Goal: Information Seeking & Learning: Learn about a topic

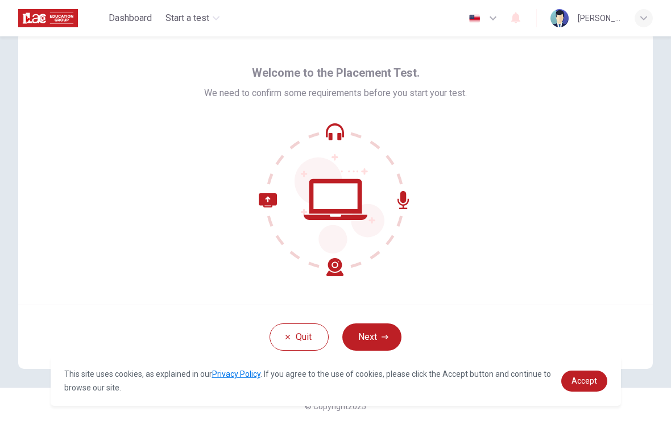
scroll to position [27, 0]
click at [389, 350] on button "Next" at bounding box center [371, 336] width 59 height 27
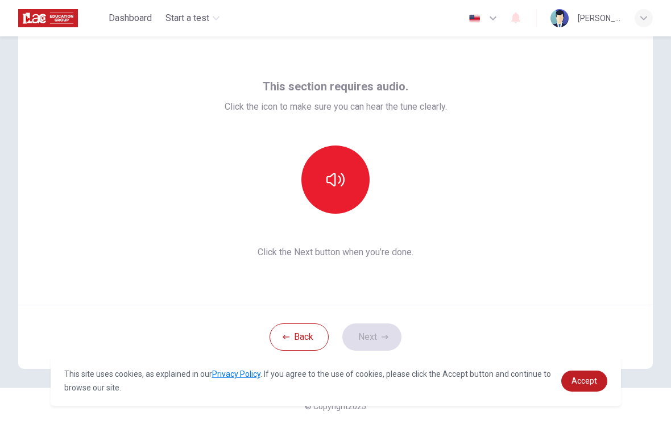
click at [356, 187] on button "button" at bounding box center [335, 180] width 68 height 68
click at [339, 188] on icon "button" at bounding box center [335, 180] width 18 height 18
click at [378, 340] on button "Next" at bounding box center [371, 336] width 59 height 27
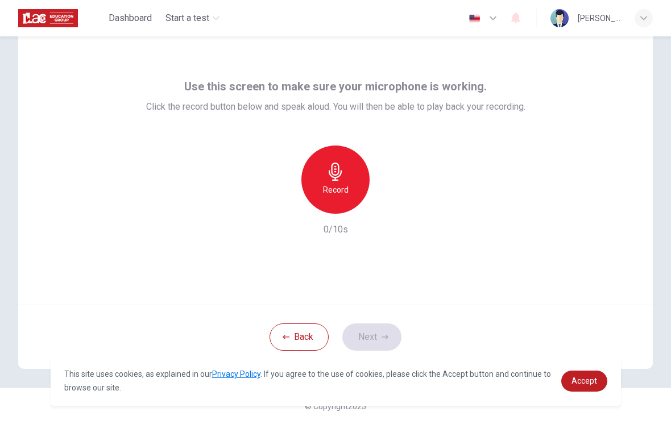
click at [298, 336] on button "Back" at bounding box center [298, 336] width 59 height 27
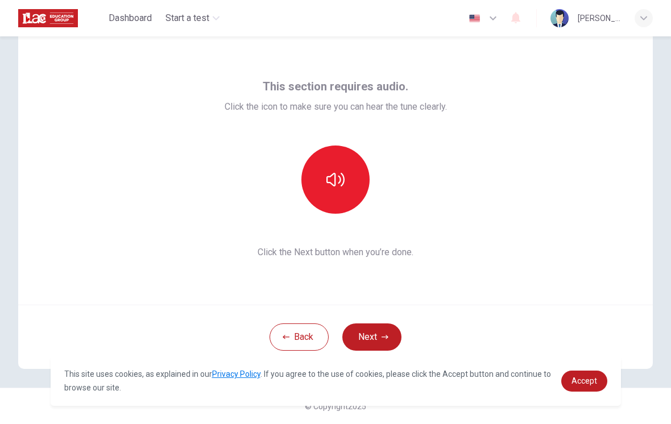
click at [346, 178] on button "button" at bounding box center [335, 180] width 68 height 68
click at [340, 186] on icon "button" at bounding box center [335, 180] width 18 height 18
click at [489, 22] on icon "button" at bounding box center [493, 18] width 14 height 14
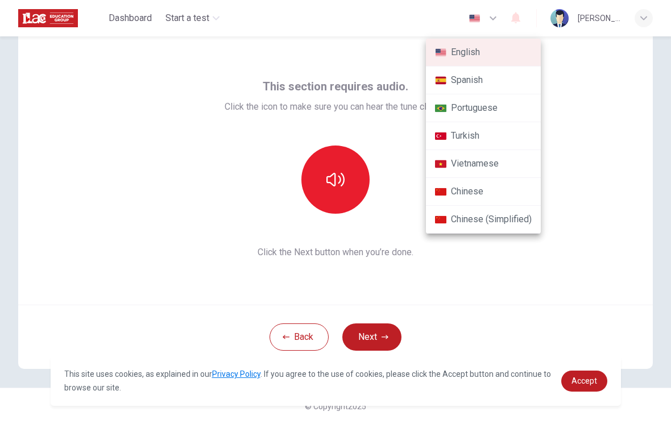
click at [514, 198] on li "Chinese" at bounding box center [483, 192] width 115 height 28
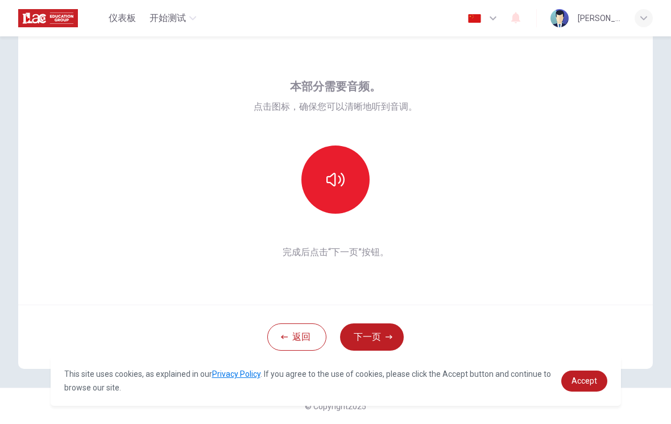
click at [383, 329] on button "下一页" at bounding box center [372, 336] width 64 height 27
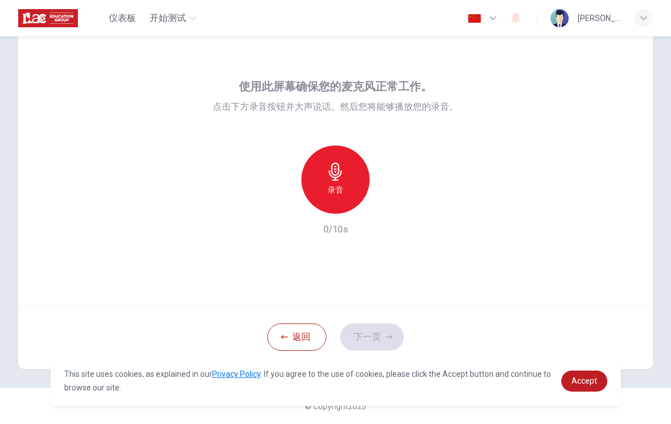
click at [488, 16] on icon "button" at bounding box center [493, 18] width 14 height 14
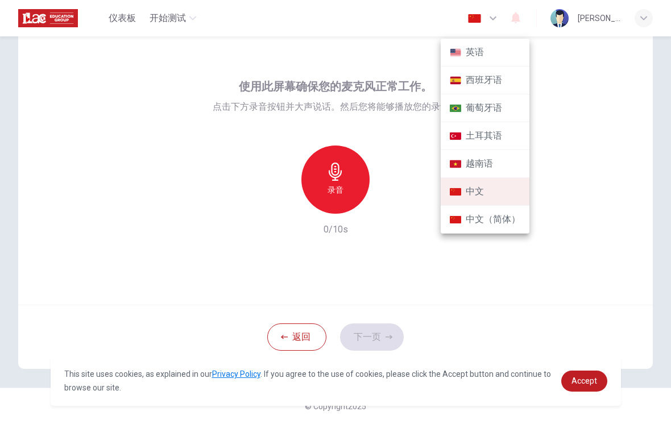
click at [497, 55] on li "英语" at bounding box center [485, 53] width 89 height 28
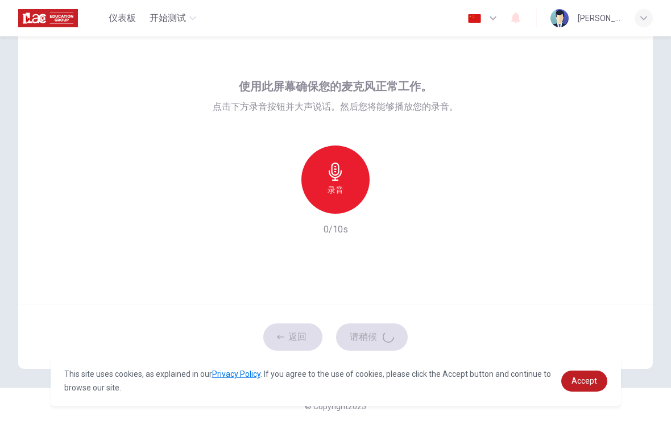
type input "en"
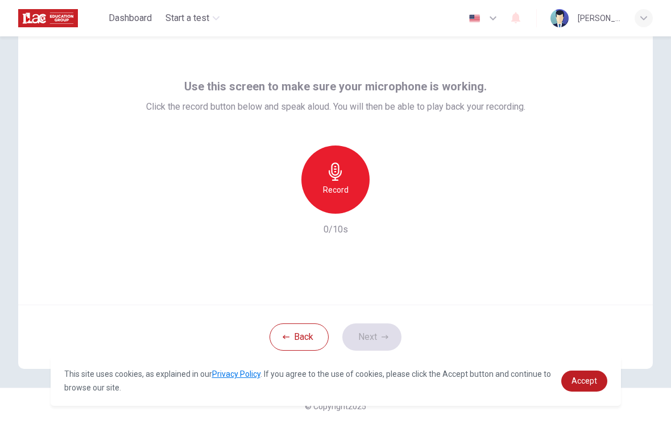
scroll to position [27, 0]
click at [329, 196] on h6 "Record" at bounding box center [336, 190] width 26 height 14
click at [393, 202] on div "button" at bounding box center [388, 205] width 18 height 18
click at [381, 335] on icon "button" at bounding box center [384, 337] width 7 height 7
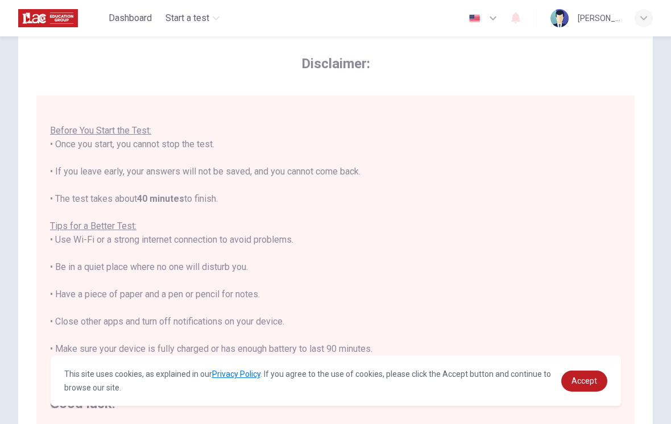
scroll to position [12, 0]
click at [584, 381] on span "Accept" at bounding box center [584, 380] width 26 height 9
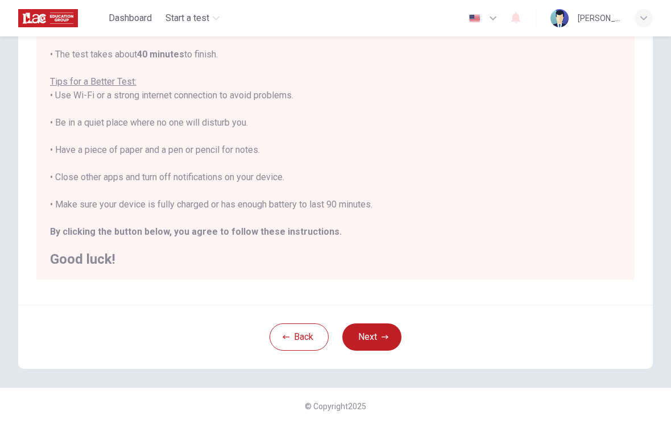
click at [371, 339] on button "Next" at bounding box center [371, 336] width 59 height 27
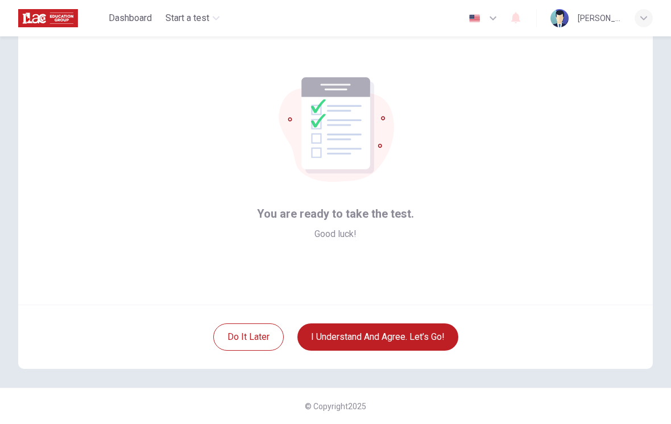
click at [398, 333] on button "I understand and agree. Let’s go!" at bounding box center [377, 336] width 161 height 27
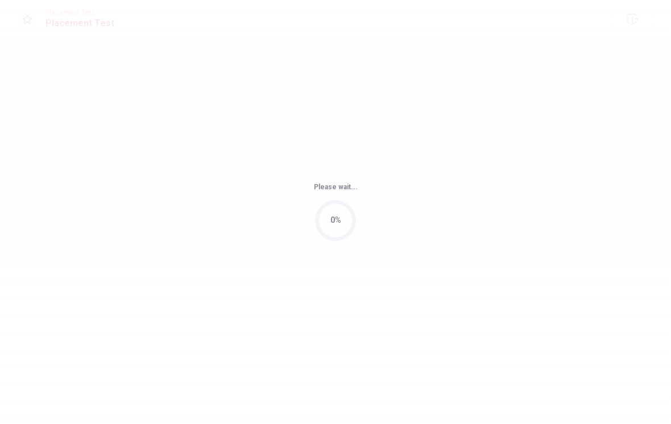
click at [422, 340] on div "Please wait... 0%" at bounding box center [335, 212] width 671 height 424
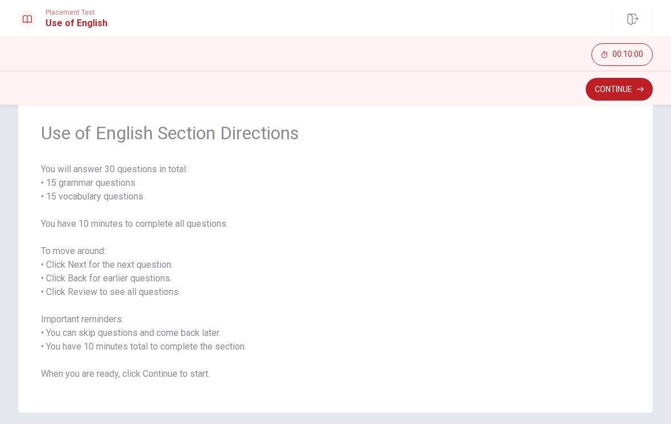
scroll to position [31, 0]
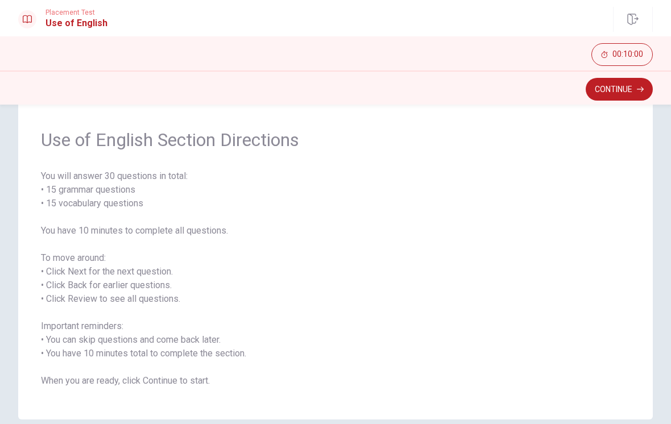
click at [626, 94] on button "Continue" at bounding box center [618, 89] width 67 height 23
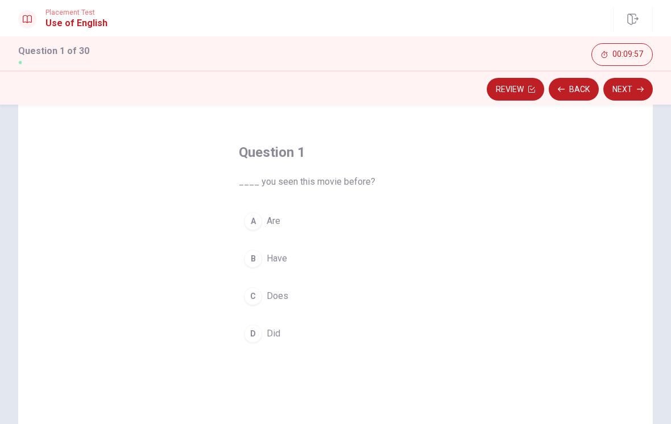
click at [261, 225] on button "A Are" at bounding box center [335, 221] width 193 height 28
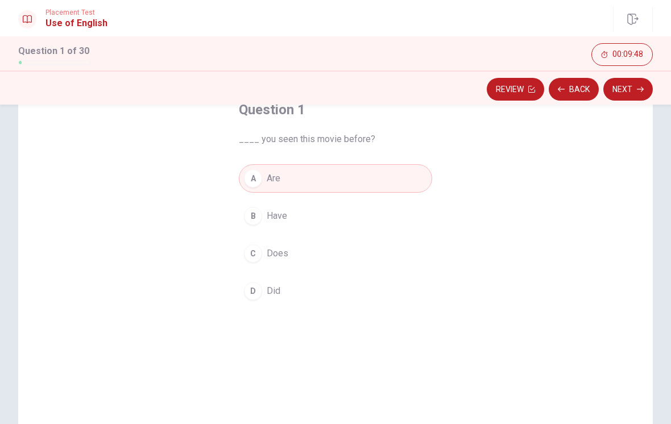
scroll to position [70, 0]
click at [638, 90] on icon "button" at bounding box center [640, 89] width 7 height 7
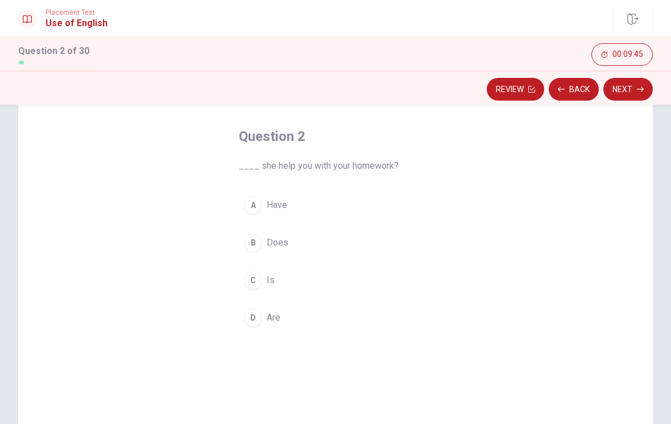
scroll to position [46, 0]
click at [262, 248] on button "B Does" at bounding box center [335, 243] width 193 height 28
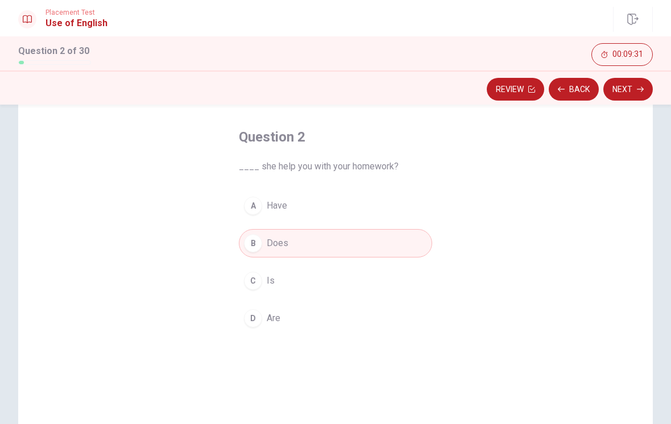
click at [286, 281] on button "C Is" at bounding box center [335, 281] width 193 height 28
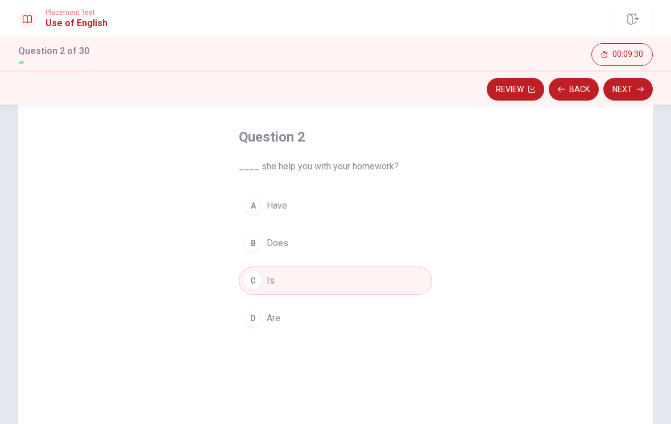
click at [628, 89] on button "Next" at bounding box center [627, 89] width 49 height 23
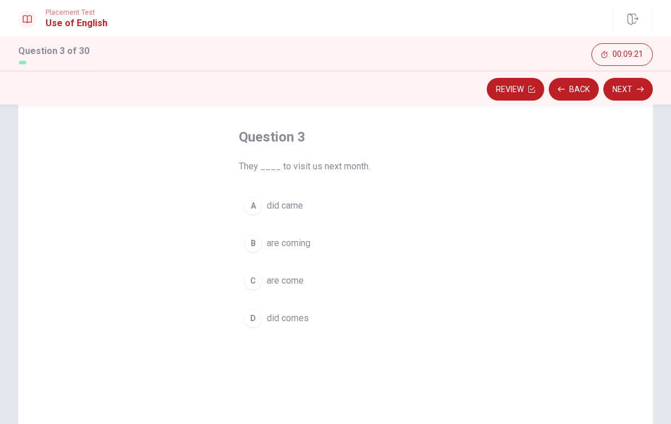
click at [302, 247] on span "are coming" at bounding box center [289, 243] width 44 height 14
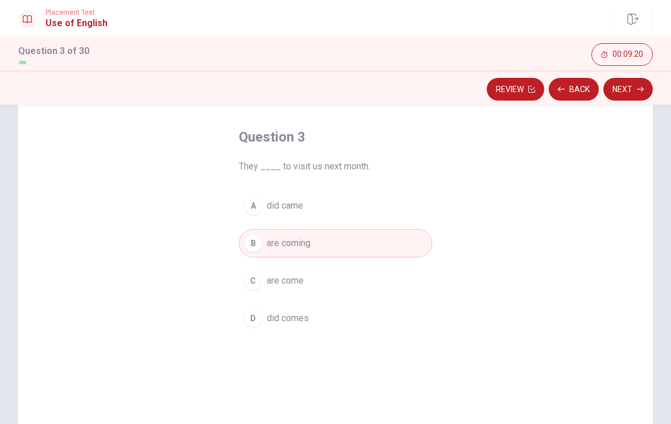
click at [626, 89] on button "Next" at bounding box center [627, 89] width 49 height 23
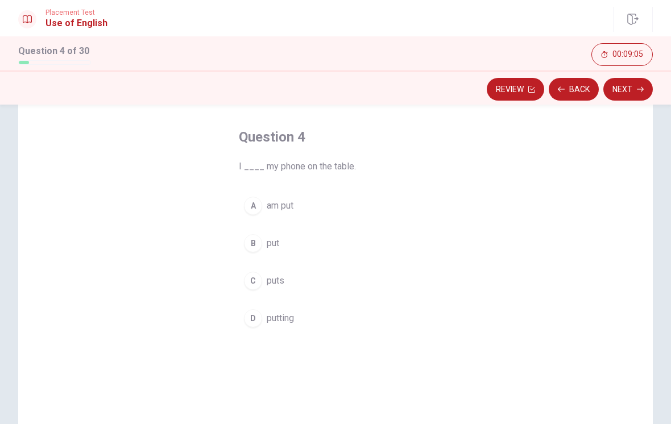
click at [275, 242] on span "put" at bounding box center [273, 243] width 13 height 14
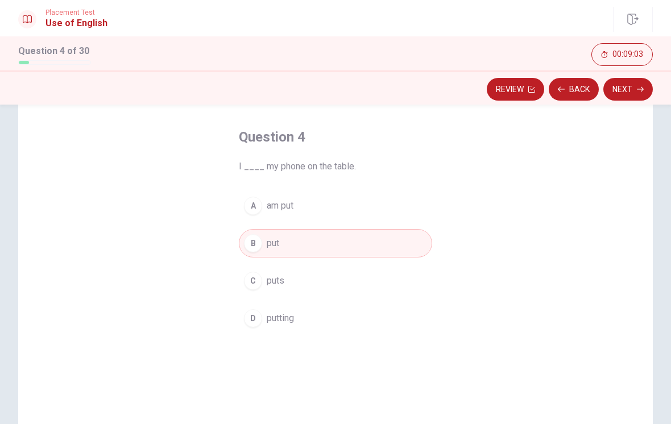
click at [627, 94] on button "Next" at bounding box center [627, 89] width 49 height 23
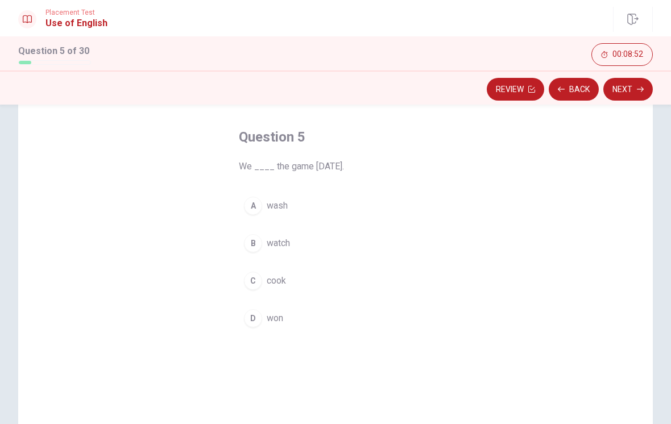
click at [279, 321] on span "won" at bounding box center [275, 318] width 16 height 14
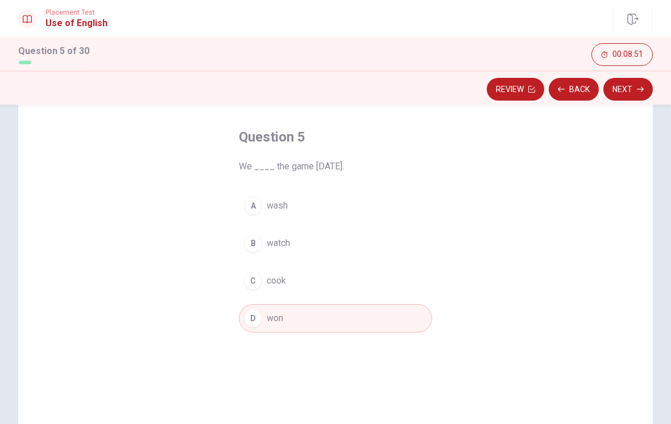
click at [633, 92] on button "Next" at bounding box center [627, 89] width 49 height 23
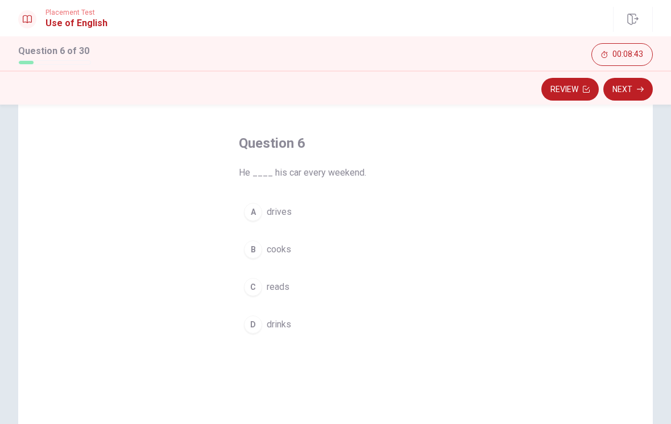
scroll to position [38, 0]
click at [276, 217] on span "drives" at bounding box center [279, 214] width 25 height 14
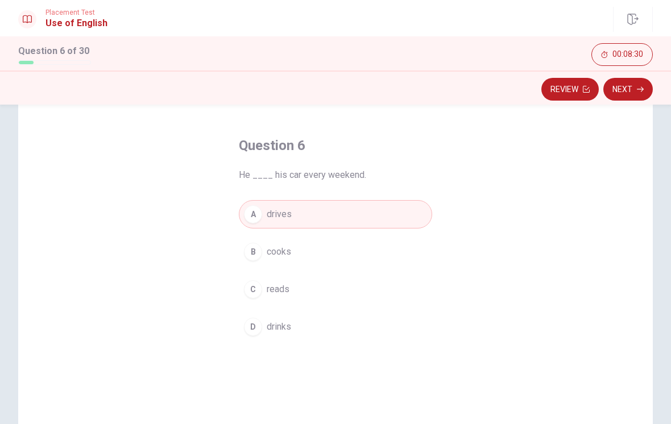
click at [633, 96] on button "Next" at bounding box center [627, 89] width 49 height 23
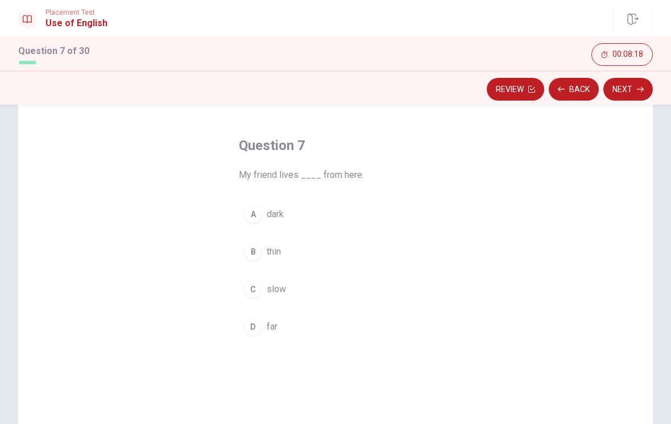
click at [273, 323] on span "far" at bounding box center [272, 327] width 11 height 14
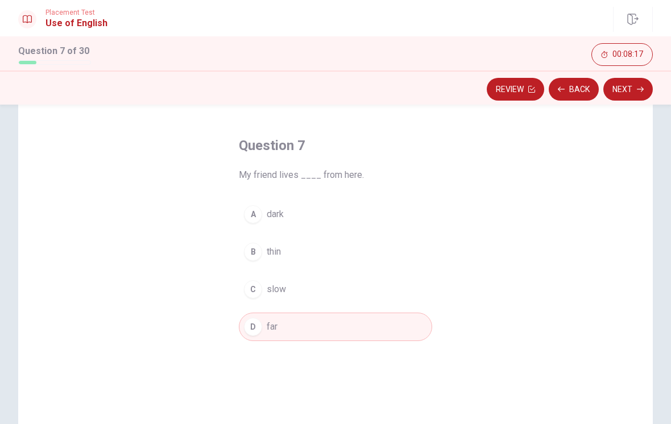
click at [629, 88] on button "Next" at bounding box center [627, 89] width 49 height 23
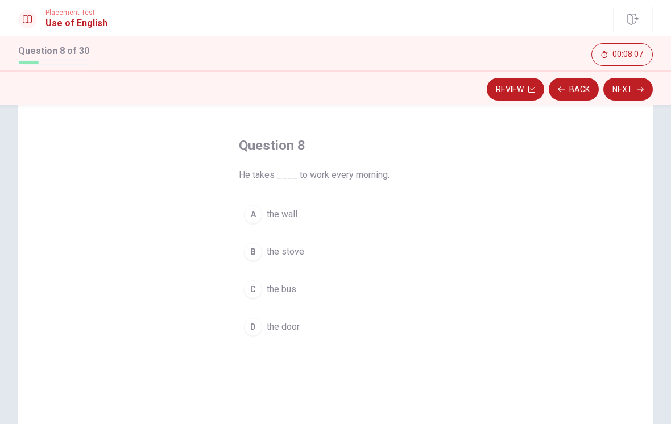
click at [292, 293] on span "the bus" at bounding box center [282, 289] width 30 height 14
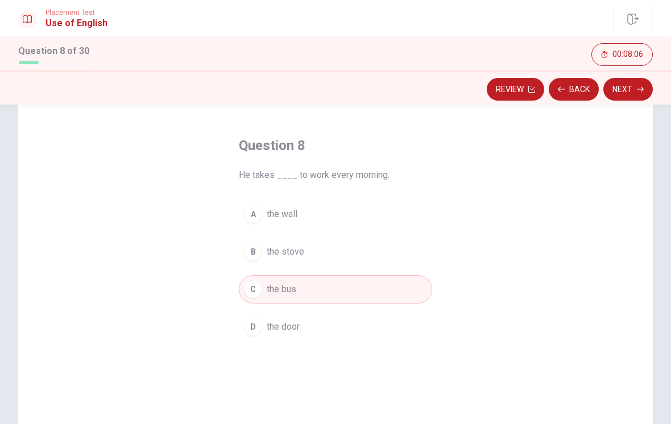
click at [630, 88] on button "Next" at bounding box center [627, 89] width 49 height 23
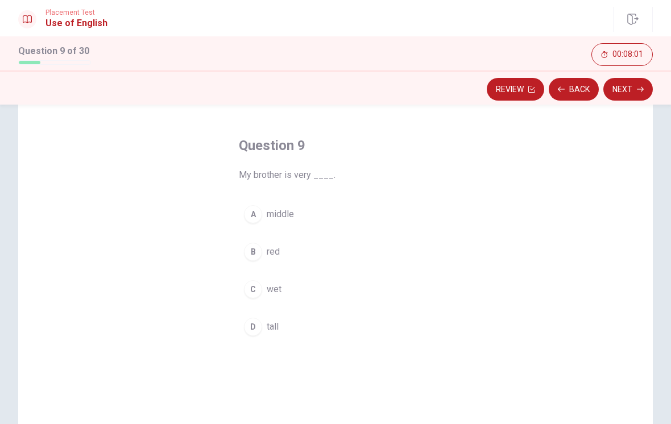
click at [265, 325] on button "D tall" at bounding box center [335, 327] width 193 height 28
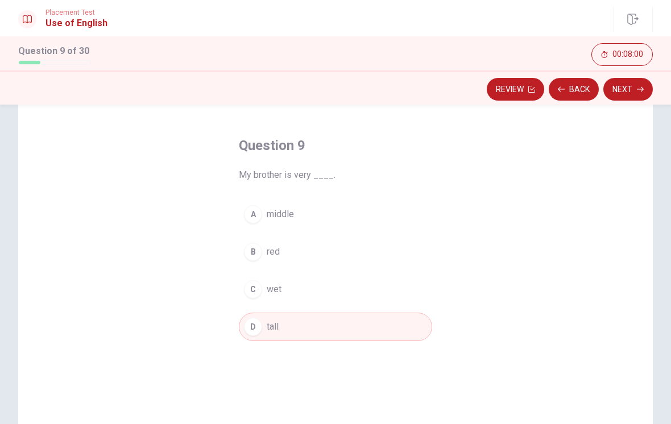
click at [628, 93] on button "Next" at bounding box center [627, 89] width 49 height 23
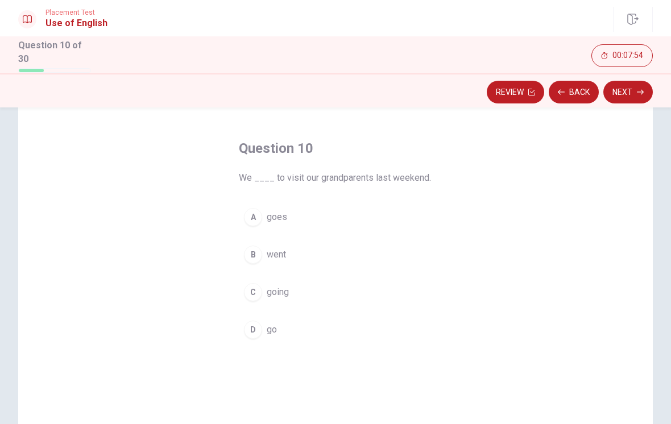
click at [492, 206] on div "Question 10 We ____ to visit our grandparents last weekend. A goes B went C goi…" at bounding box center [335, 290] width 634 height 395
click at [272, 259] on button "B went" at bounding box center [335, 254] width 193 height 28
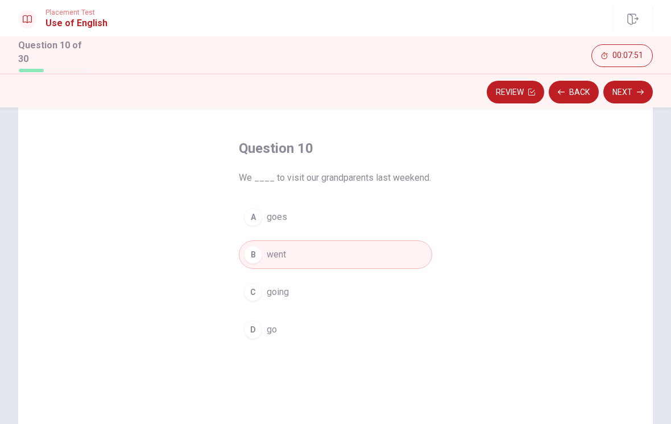
click at [629, 98] on button "Next" at bounding box center [627, 92] width 49 height 23
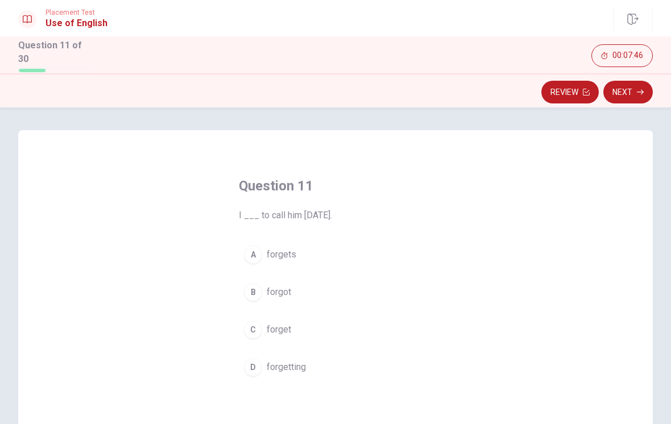
scroll to position [15, 0]
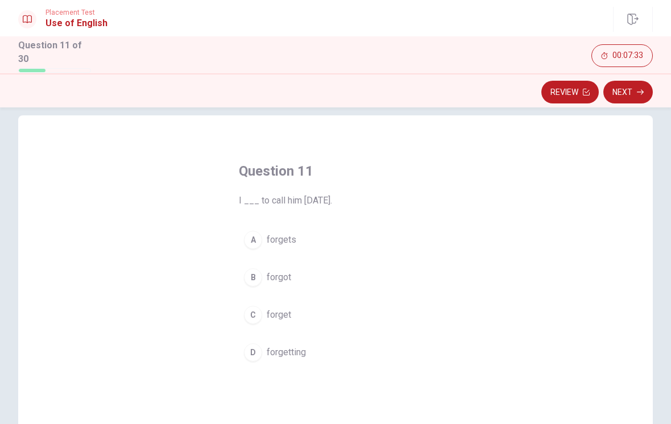
click at [289, 312] on span "forget" at bounding box center [279, 315] width 24 height 14
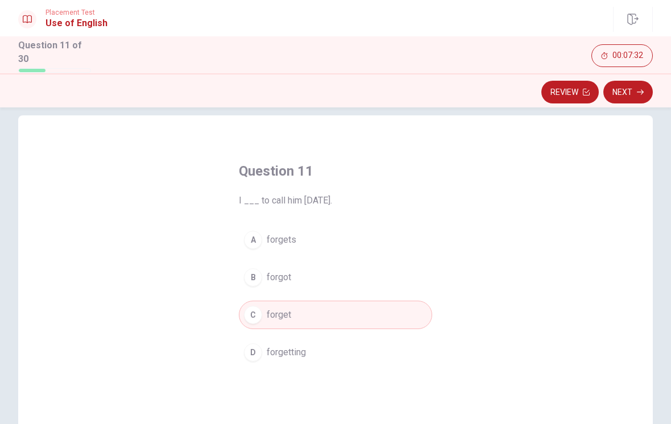
click at [634, 90] on button "Next" at bounding box center [627, 92] width 49 height 23
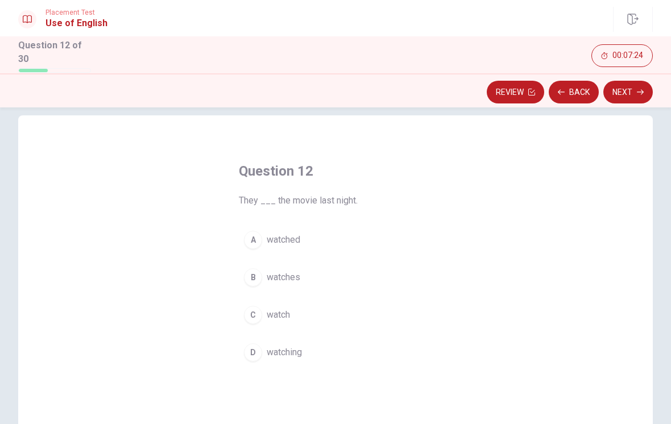
click at [291, 239] on span "watched" at bounding box center [284, 240] width 34 height 14
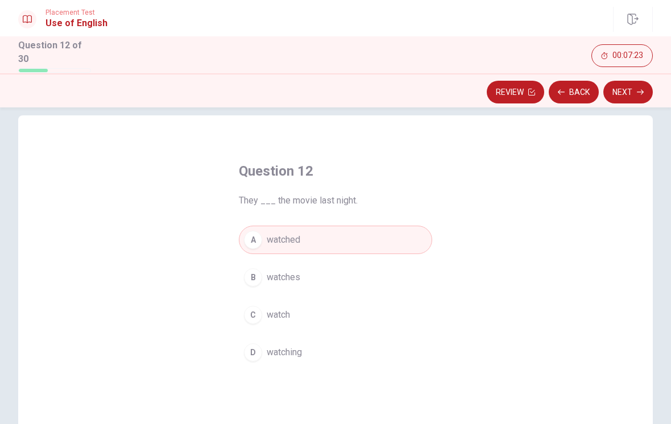
click at [628, 86] on button "Next" at bounding box center [627, 92] width 49 height 23
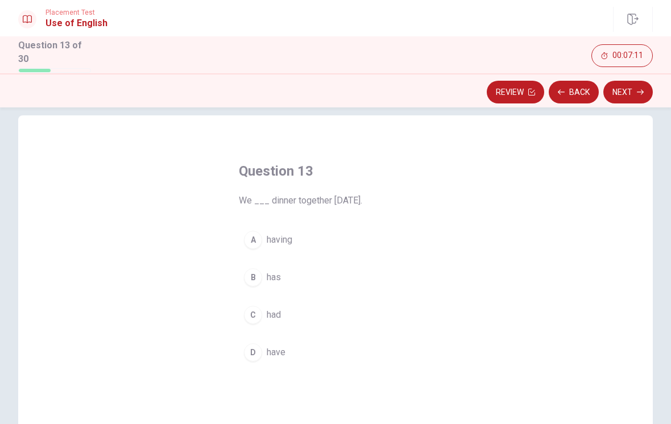
click at [276, 313] on span "had" at bounding box center [274, 315] width 14 height 14
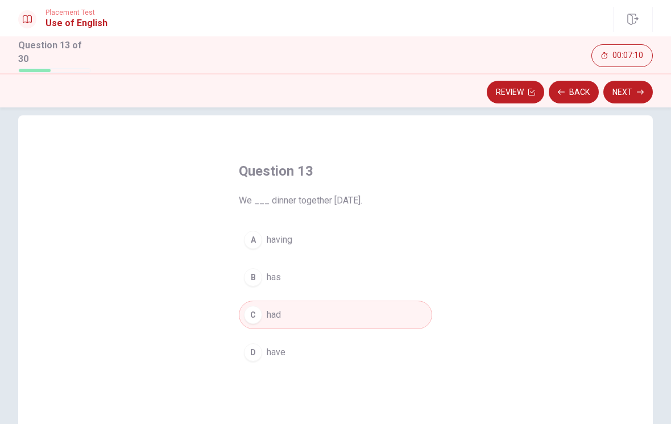
click at [638, 89] on icon "button" at bounding box center [640, 92] width 7 height 7
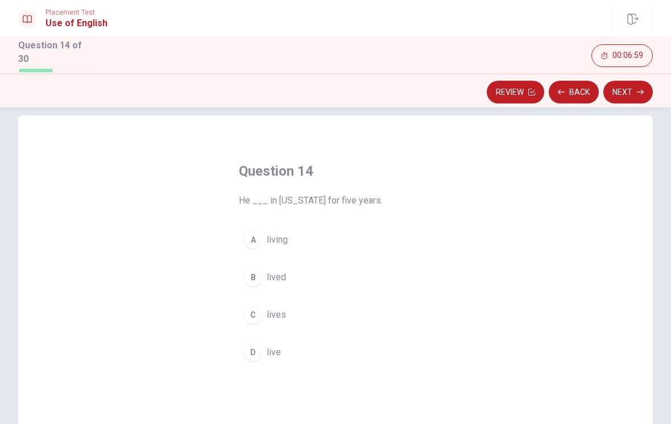
click at [281, 314] on span "lives" at bounding box center [276, 315] width 19 height 14
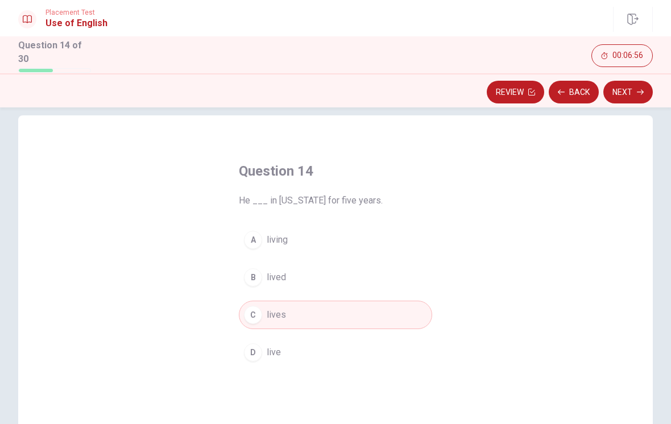
click at [293, 346] on button "D live" at bounding box center [335, 352] width 193 height 28
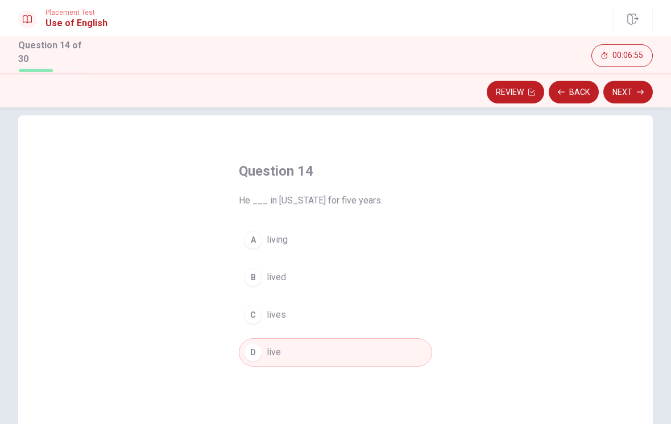
click at [634, 89] on button "Next" at bounding box center [627, 92] width 49 height 23
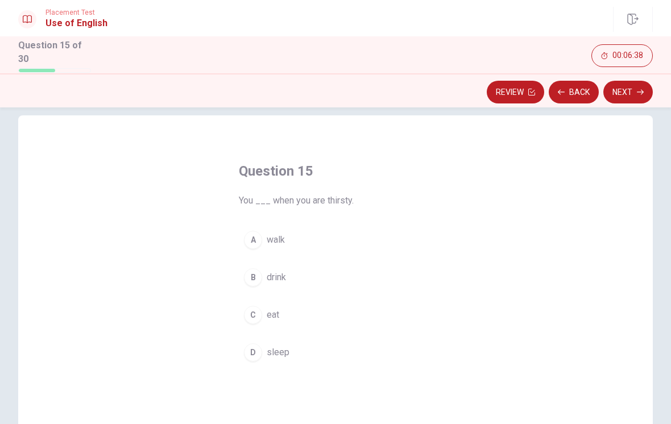
click at [286, 234] on button "A walk" at bounding box center [335, 240] width 193 height 28
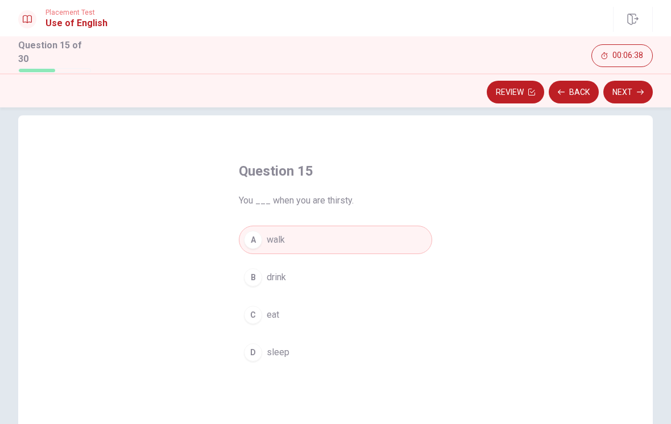
click at [630, 93] on button "Next" at bounding box center [627, 92] width 49 height 23
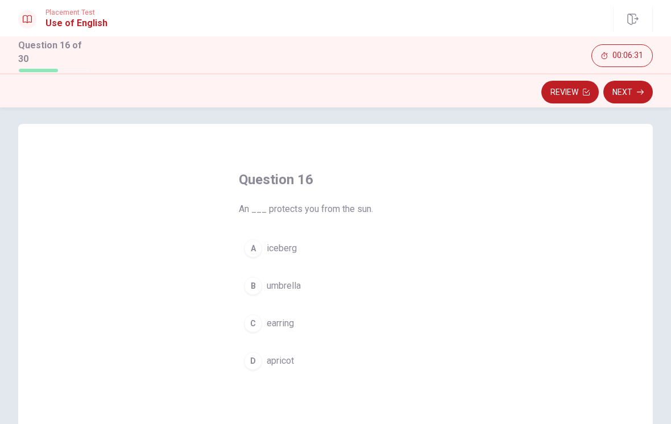
scroll to position [3, 0]
click at [297, 254] on button "A iceberg" at bounding box center [335, 251] width 193 height 28
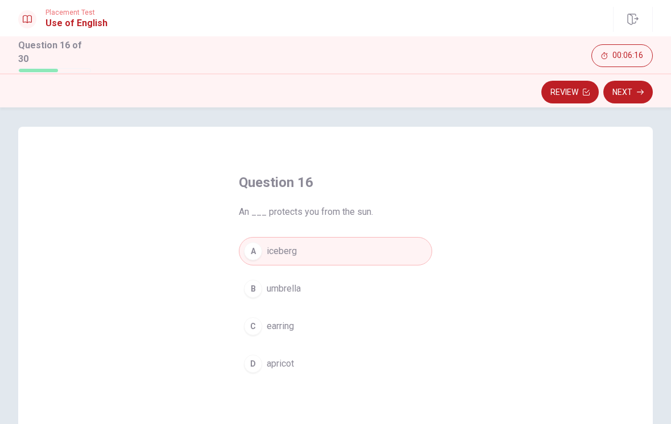
click at [323, 290] on button "B umbrella" at bounding box center [335, 289] width 193 height 28
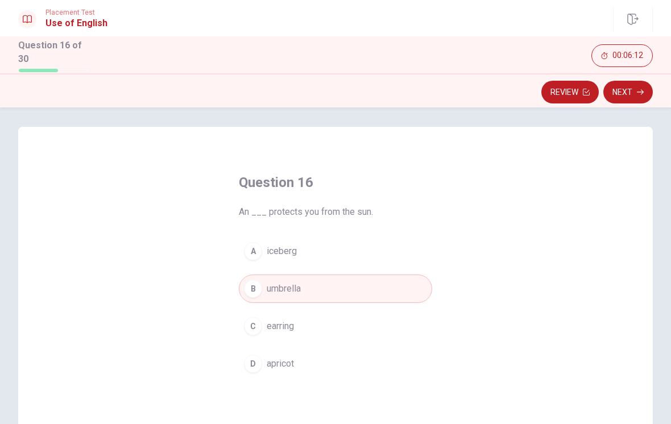
click at [319, 360] on button "D apricot" at bounding box center [335, 364] width 193 height 28
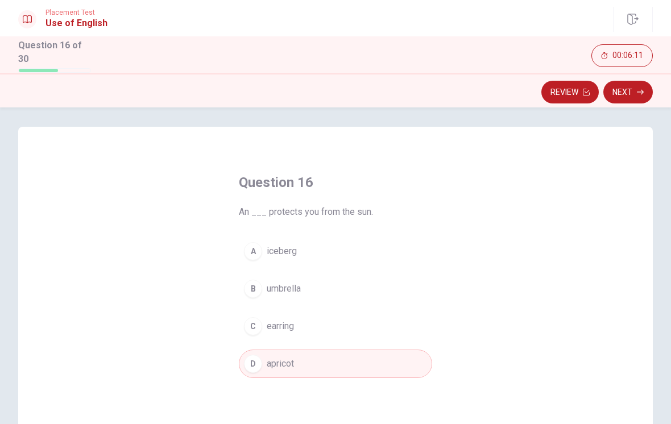
click at [377, 282] on button "B umbrella" at bounding box center [335, 289] width 193 height 28
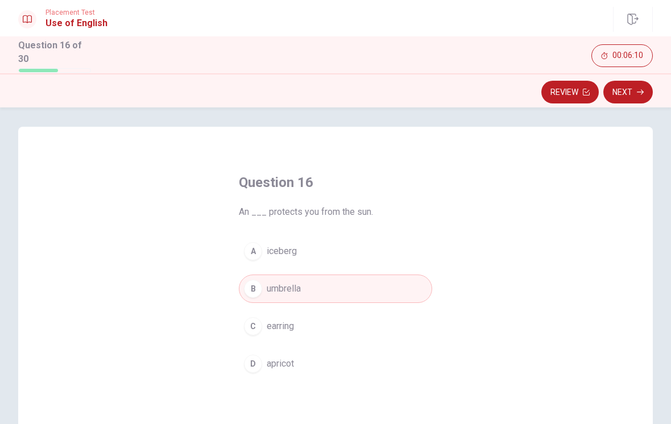
click at [627, 89] on button "Next" at bounding box center [627, 92] width 49 height 23
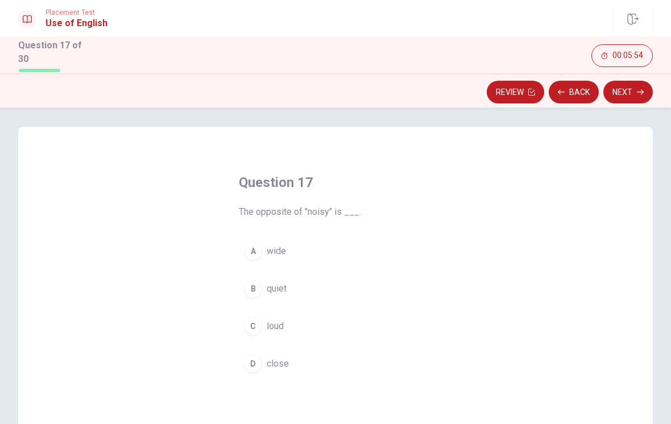
click at [272, 286] on span "quiet" at bounding box center [277, 289] width 20 height 14
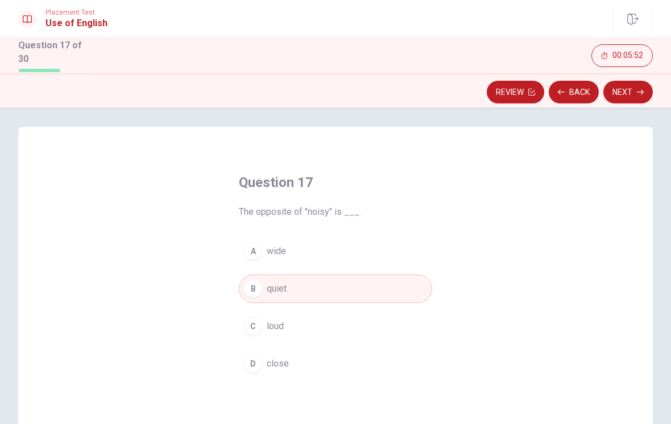
click at [634, 90] on button "Next" at bounding box center [627, 92] width 49 height 23
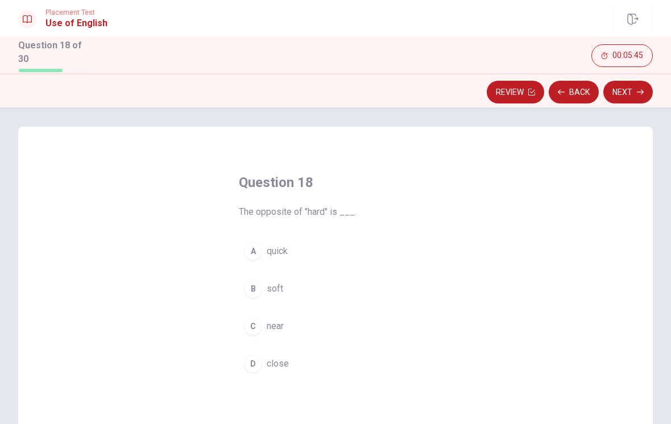
click at [296, 251] on button "A quick" at bounding box center [335, 251] width 193 height 28
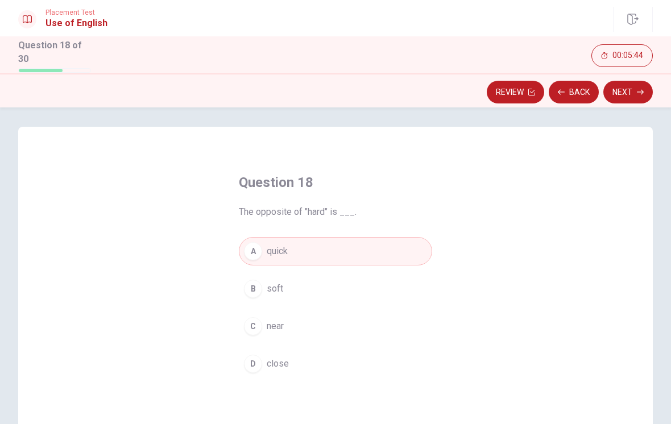
click at [639, 89] on icon "button" at bounding box center [640, 92] width 7 height 7
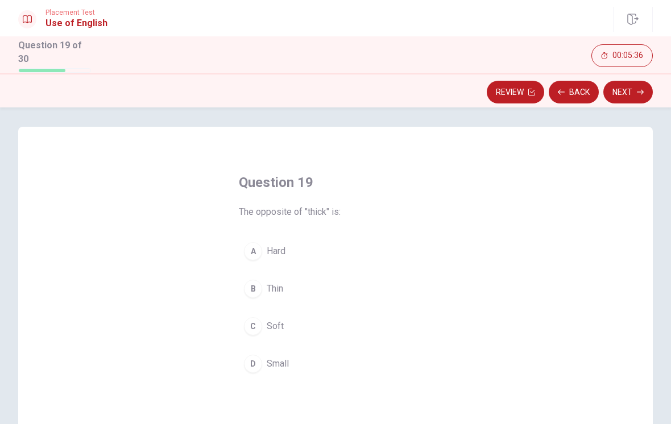
click at [279, 292] on span "Thin" at bounding box center [275, 289] width 16 height 14
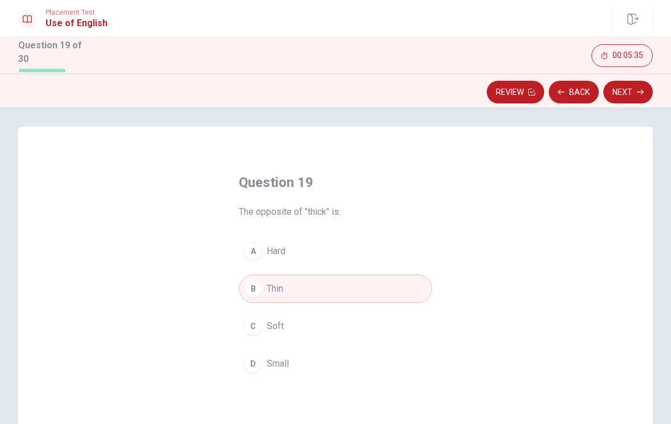
click at [631, 89] on button "Next" at bounding box center [627, 92] width 49 height 23
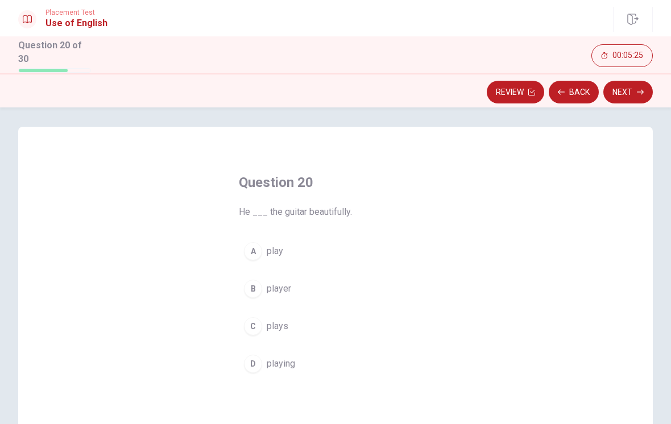
click at [279, 249] on span "play" at bounding box center [275, 251] width 16 height 14
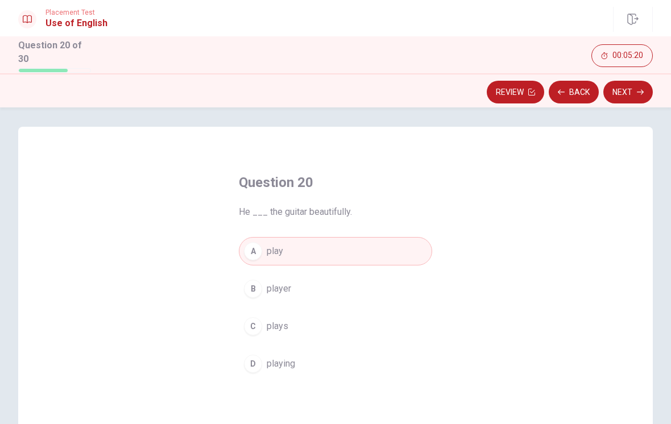
click at [624, 92] on button "Next" at bounding box center [627, 92] width 49 height 23
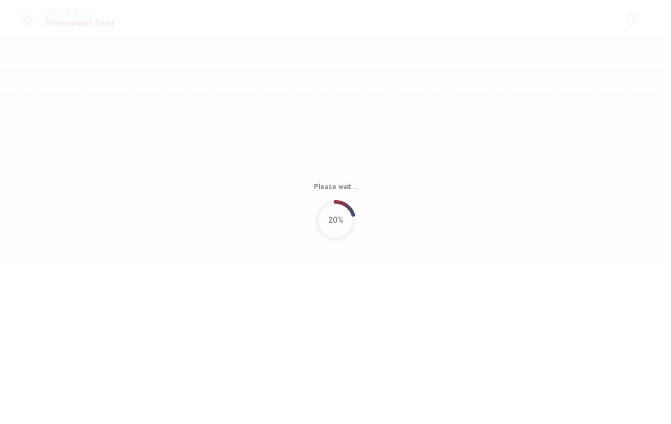
scroll to position [0, 0]
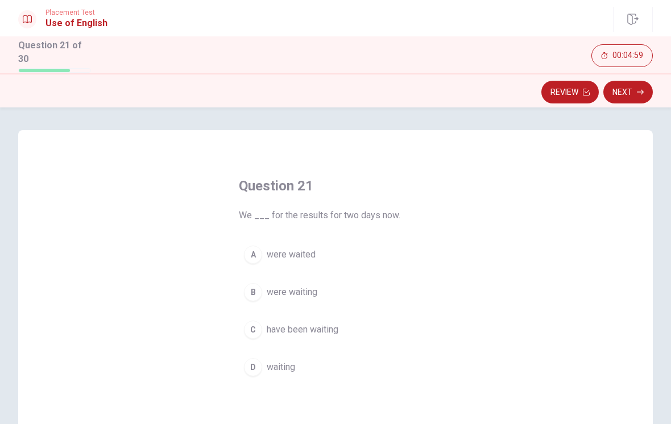
click at [298, 373] on button "D waiting" at bounding box center [335, 367] width 193 height 28
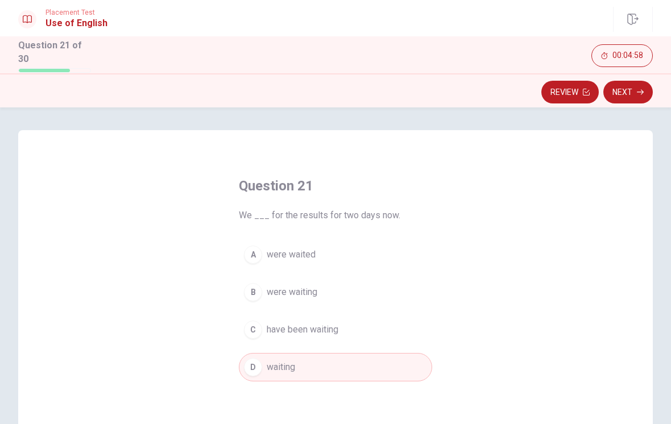
click at [640, 89] on icon "button" at bounding box center [640, 92] width 7 height 7
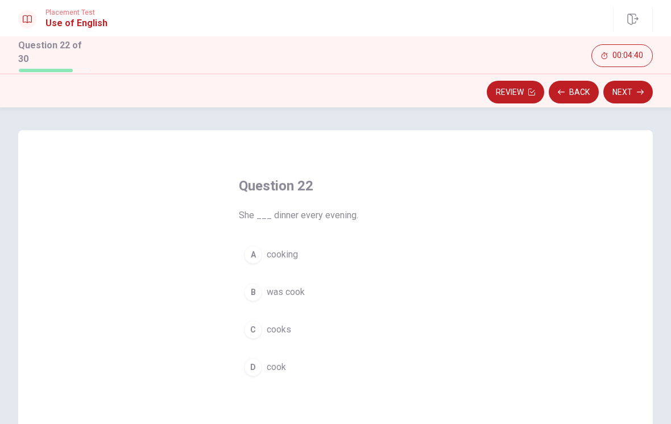
click at [281, 369] on span "cook" at bounding box center [276, 367] width 19 height 14
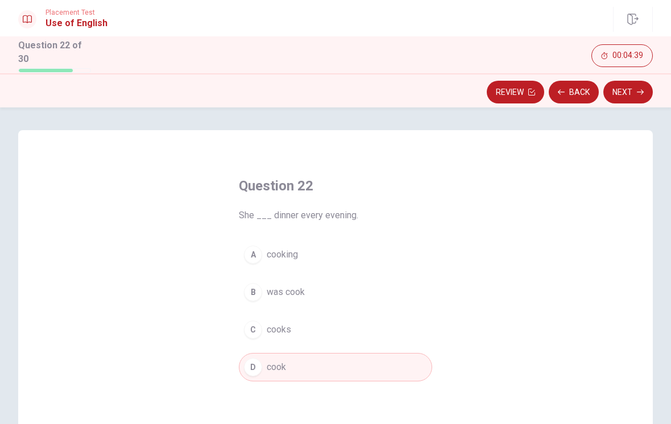
click at [634, 86] on button "Next" at bounding box center [627, 92] width 49 height 23
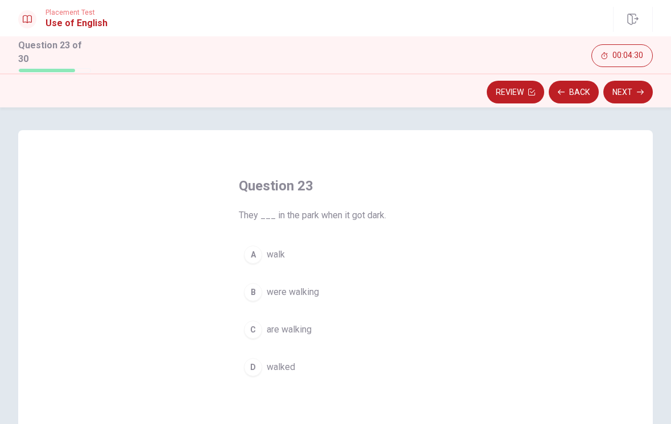
click at [342, 255] on button "A walk" at bounding box center [335, 254] width 193 height 28
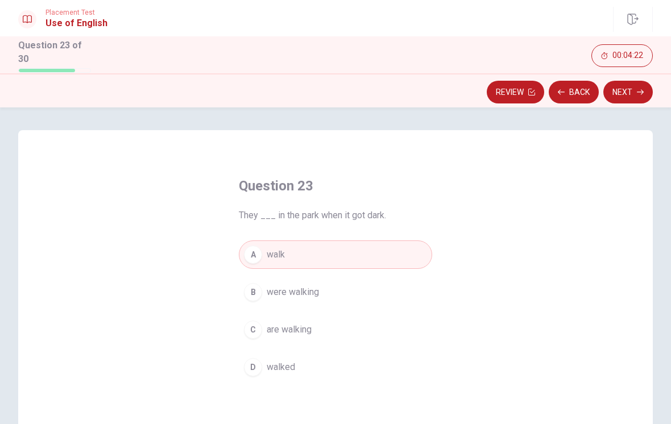
click at [338, 300] on button "B were walking" at bounding box center [335, 292] width 193 height 28
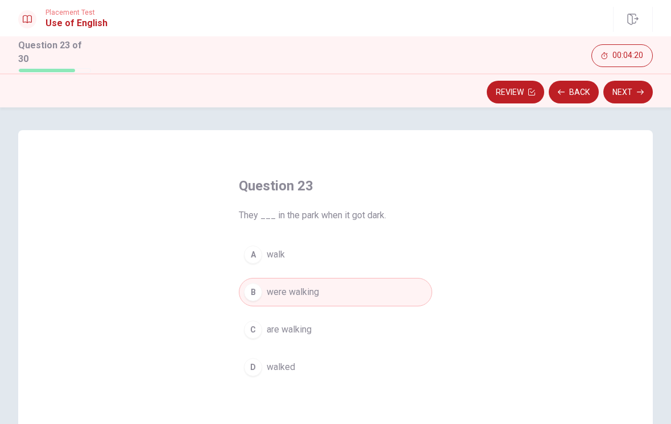
click at [293, 371] on span "walked" at bounding box center [281, 367] width 28 height 14
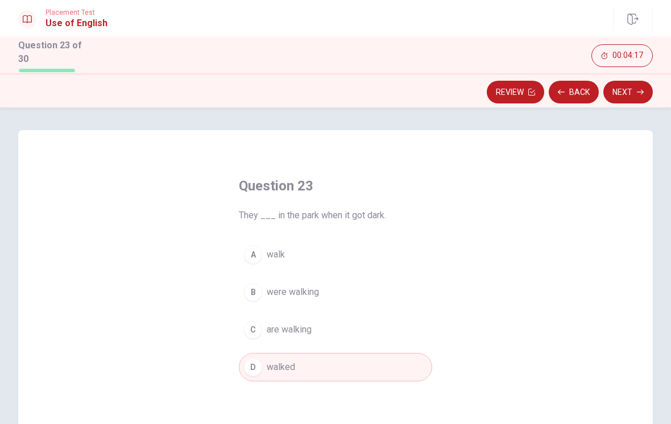
click at [638, 89] on icon "button" at bounding box center [640, 91] width 7 height 5
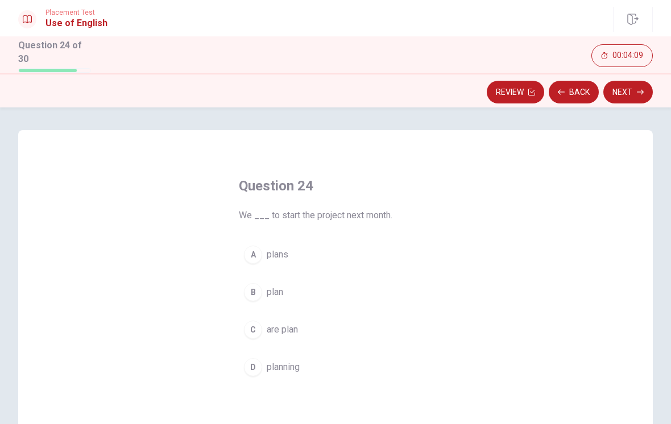
click at [323, 300] on button "B plan" at bounding box center [335, 292] width 193 height 28
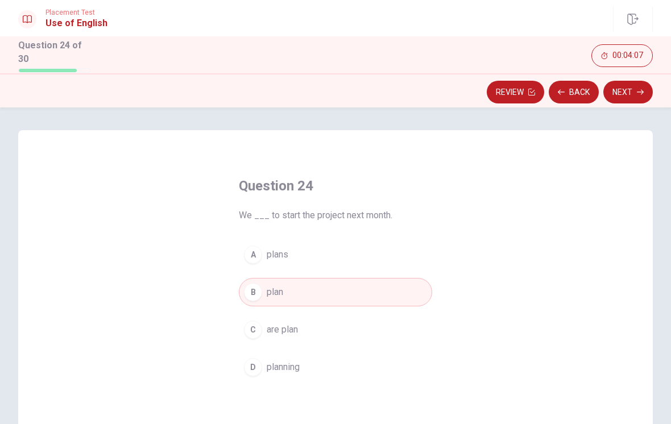
click at [634, 89] on button "Next" at bounding box center [627, 92] width 49 height 23
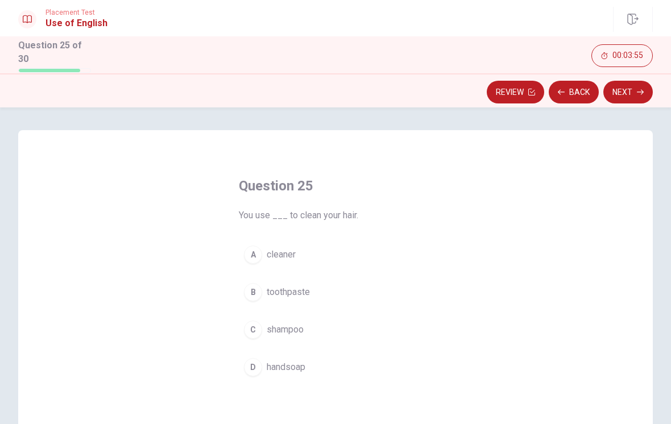
click at [316, 330] on button "C shampoo" at bounding box center [335, 329] width 193 height 28
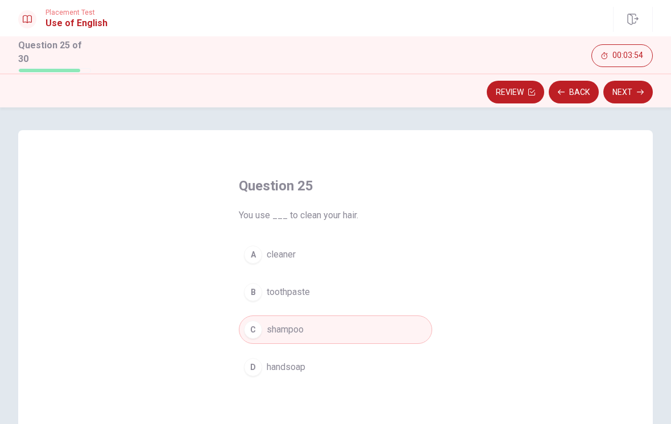
click at [639, 89] on icon "button" at bounding box center [640, 92] width 7 height 7
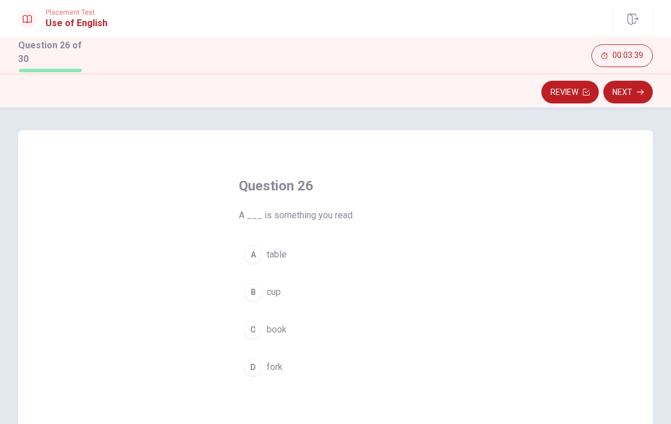
click at [293, 326] on button "C book" at bounding box center [335, 329] width 193 height 28
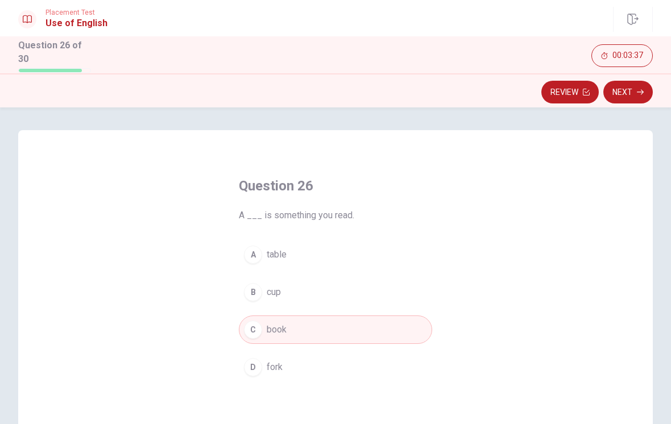
click at [641, 90] on icon "button" at bounding box center [640, 92] width 7 height 7
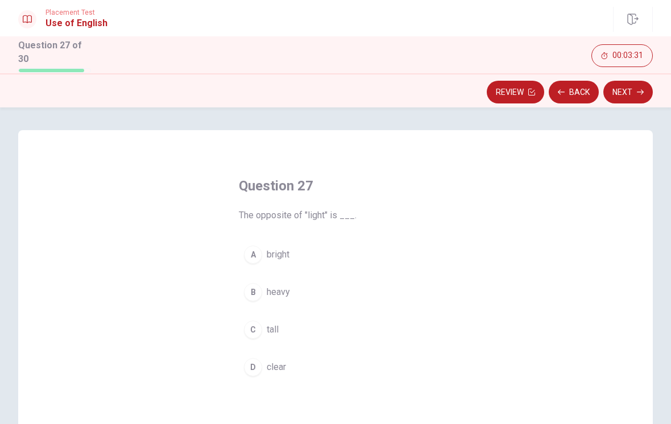
click at [294, 256] on button "A bright" at bounding box center [335, 254] width 193 height 28
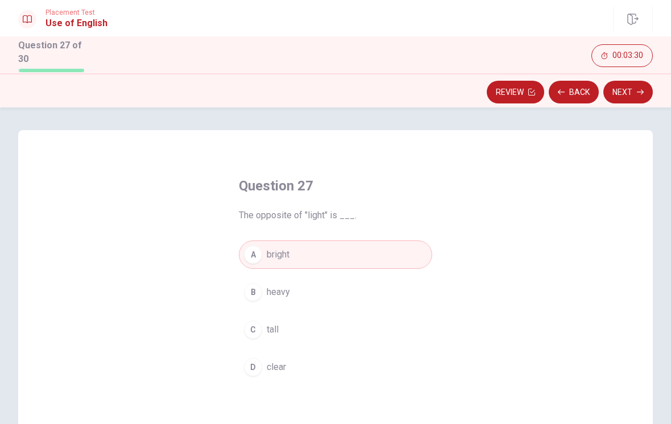
click at [670, 96] on div "Review Back Next" at bounding box center [335, 92] width 671 height 22
click at [640, 90] on icon "button" at bounding box center [640, 92] width 7 height 7
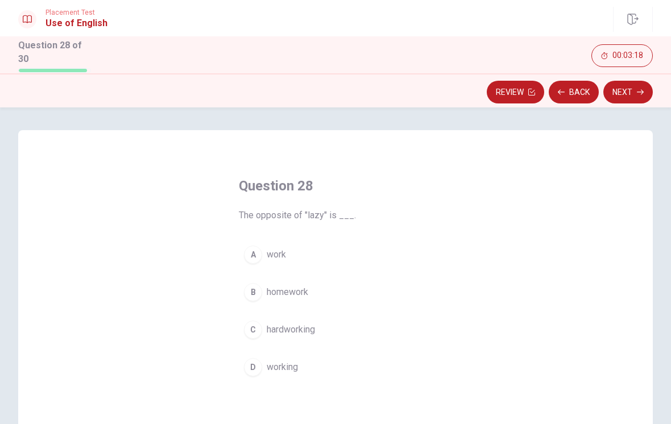
click at [319, 290] on button "B homework" at bounding box center [335, 292] width 193 height 28
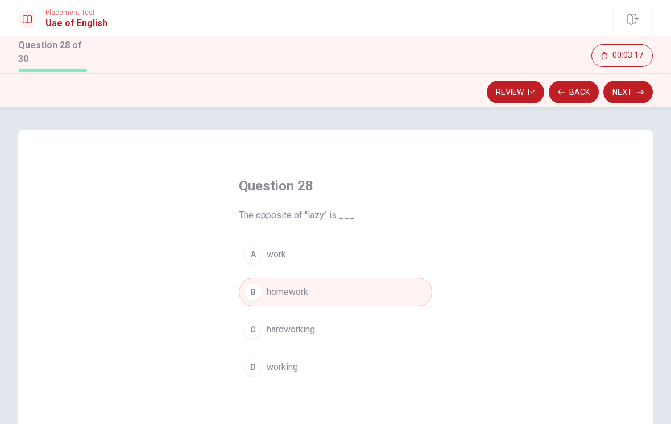
click at [639, 89] on icon "button" at bounding box center [640, 92] width 7 height 7
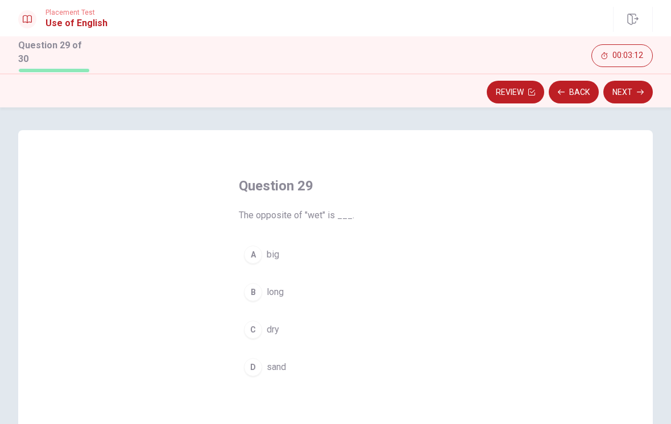
click at [288, 253] on button "A big" at bounding box center [335, 254] width 193 height 28
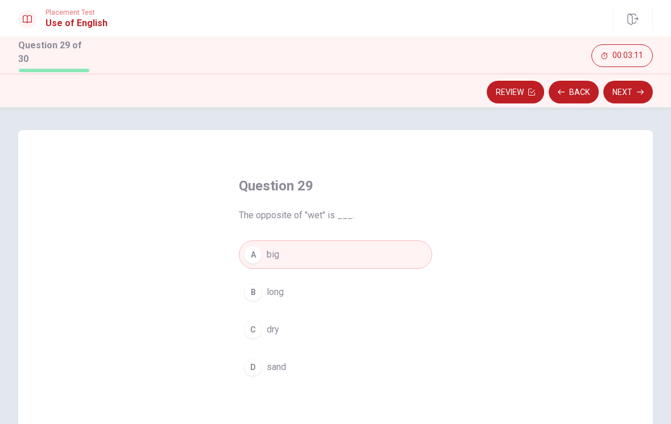
click at [630, 89] on button "Next" at bounding box center [627, 92] width 49 height 23
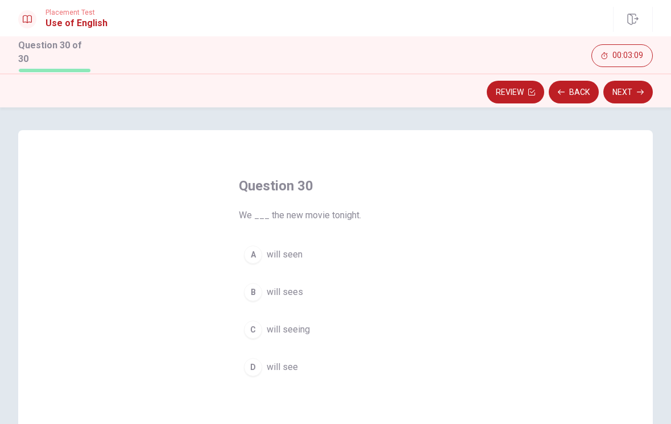
click at [577, 99] on button "Back" at bounding box center [574, 92] width 50 height 23
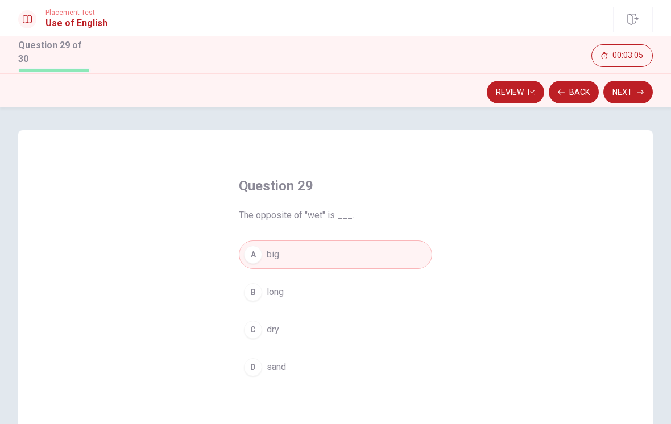
click at [642, 89] on icon "button" at bounding box center [640, 92] width 7 height 7
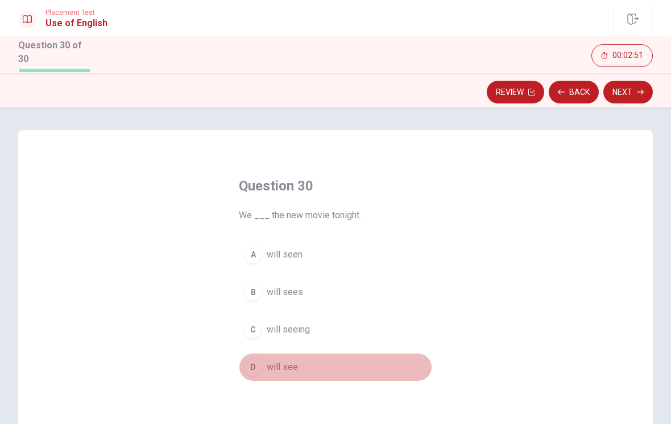
click at [284, 354] on button "D will see" at bounding box center [335, 367] width 193 height 28
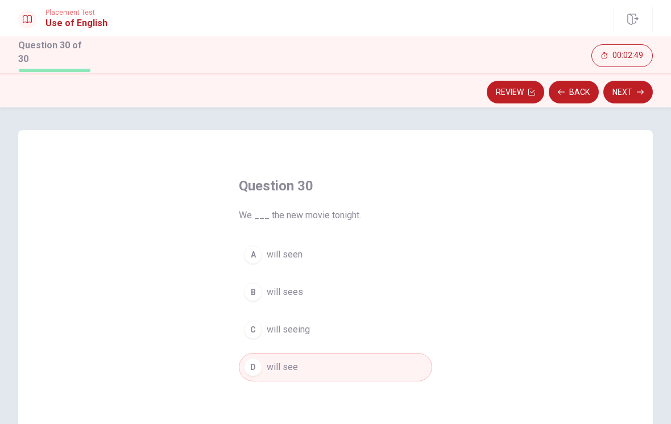
click at [636, 90] on button "Next" at bounding box center [627, 92] width 49 height 23
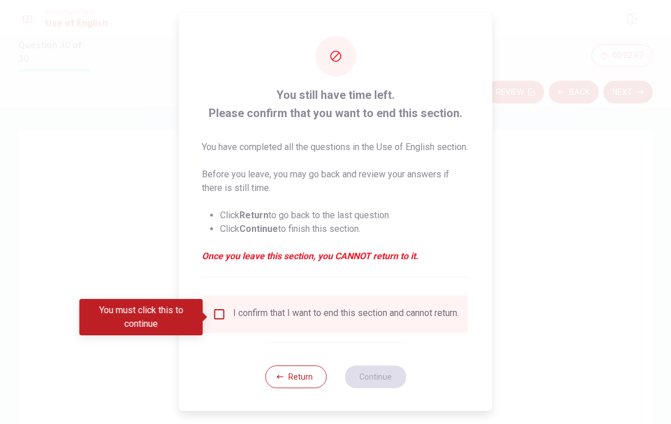
click at [219, 319] on input "You must click this to continue" at bounding box center [220, 315] width 14 height 14
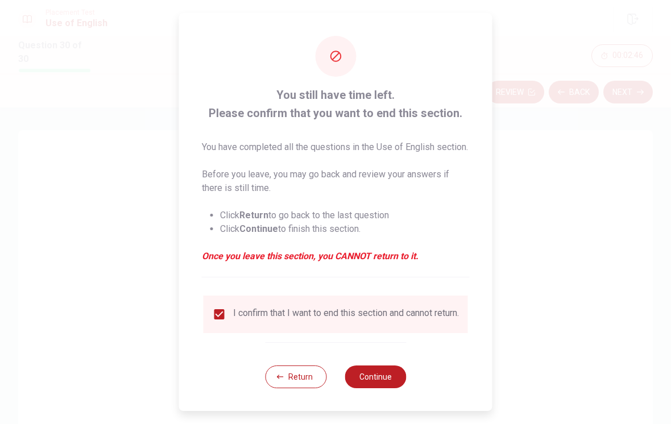
click at [377, 388] on button "Continue" at bounding box center [374, 376] width 61 height 23
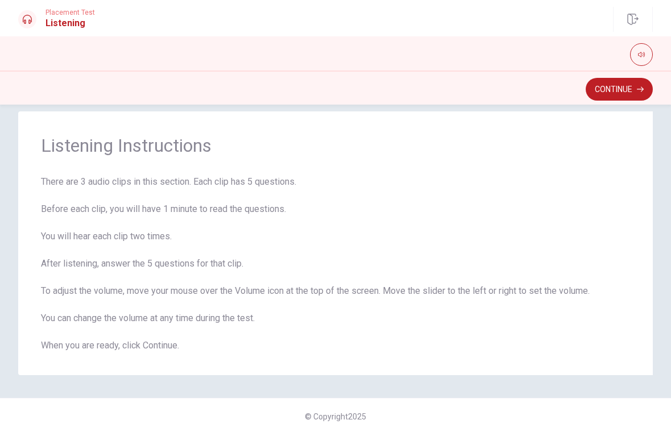
scroll to position [16, 0]
click at [616, 86] on button "Continue" at bounding box center [618, 89] width 67 height 23
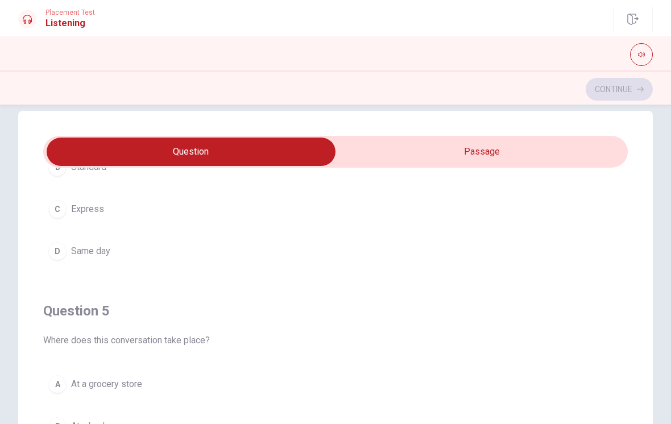
scroll to position [953, 0]
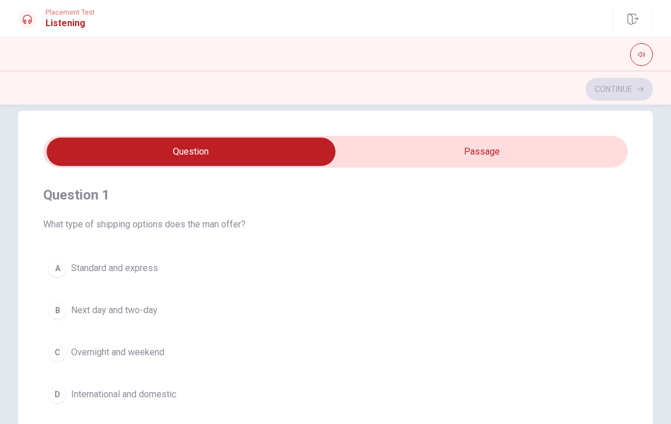
type input "15"
click at [511, 160] on input "checkbox" at bounding box center [191, 152] width 876 height 28
checkbox input "true"
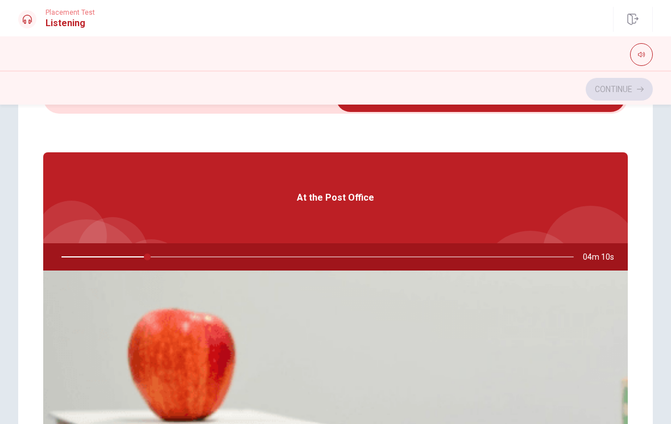
scroll to position [14, 0]
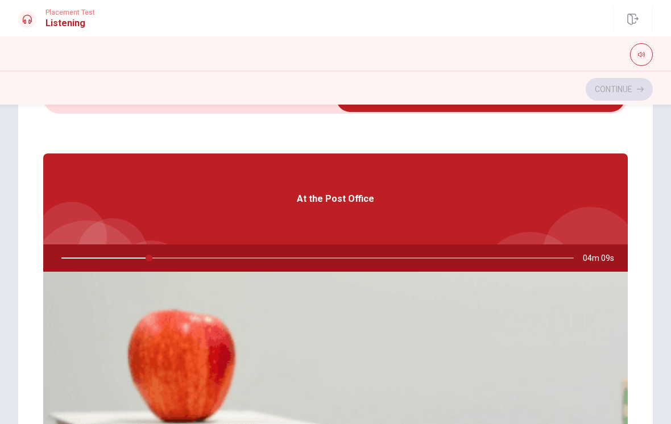
type input "17"
click at [78, 111] on input "checkbox" at bounding box center [480, 98] width 876 height 28
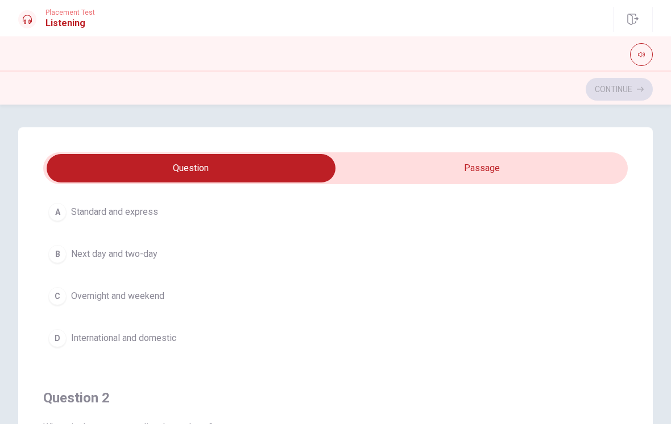
scroll to position [73, 0]
click at [168, 255] on button "B Next day and two-day" at bounding box center [335, 253] width 584 height 28
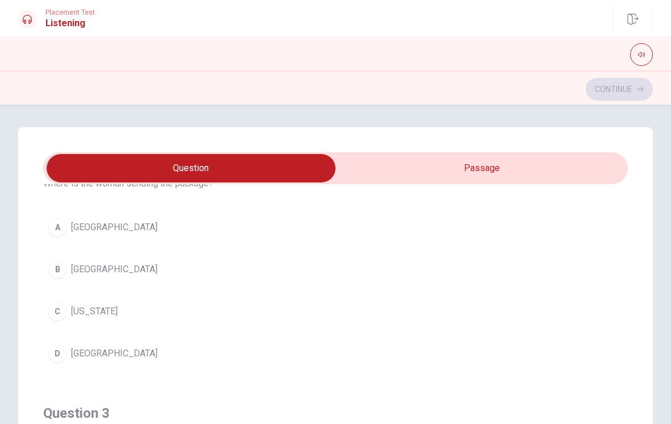
scroll to position [315, 0]
click at [180, 310] on button "C [US_STATE]" at bounding box center [335, 312] width 584 height 28
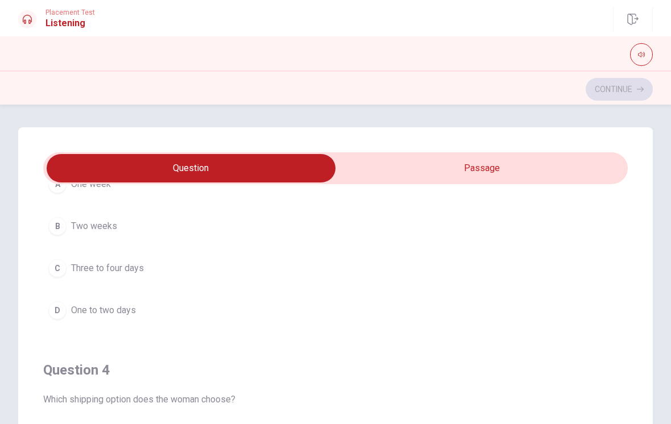
scroll to position [620, 0]
click at [146, 308] on button "D One to two days" at bounding box center [335, 310] width 584 height 28
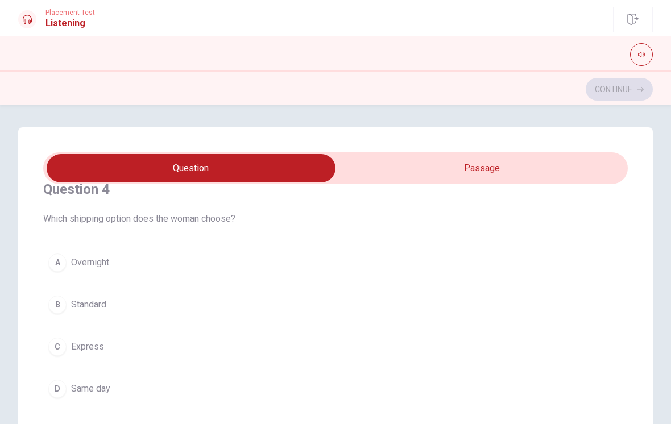
scroll to position [800, 0]
click at [449, 171] on input "checkbox" at bounding box center [191, 168] width 876 height 28
checkbox input "true"
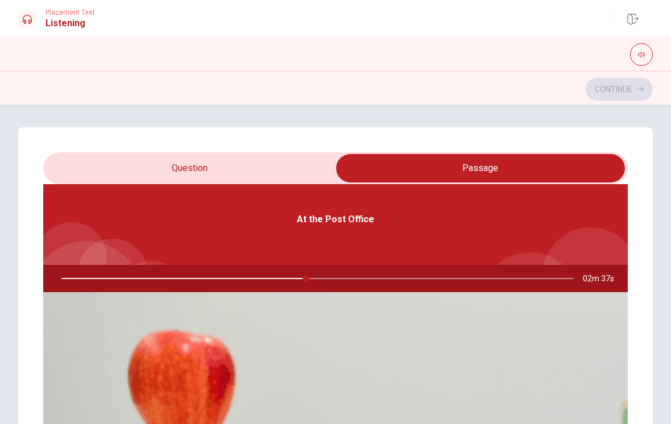
scroll to position [64, 0]
type input "48"
click at [290, 162] on input "checkbox" at bounding box center [480, 168] width 876 height 28
checkbox input "false"
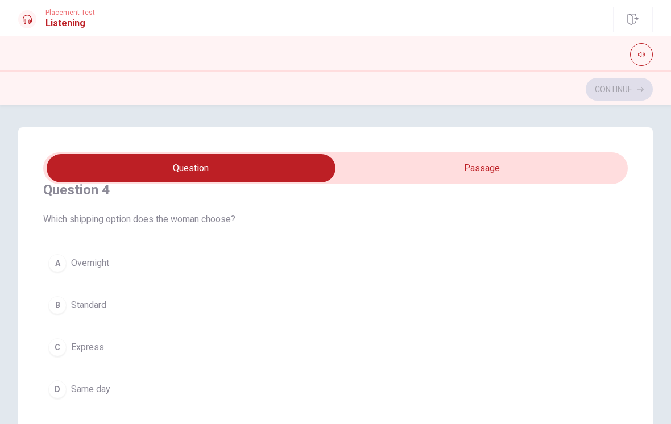
scroll to position [800, 0]
click at [164, 389] on button "D Same day" at bounding box center [335, 389] width 584 height 28
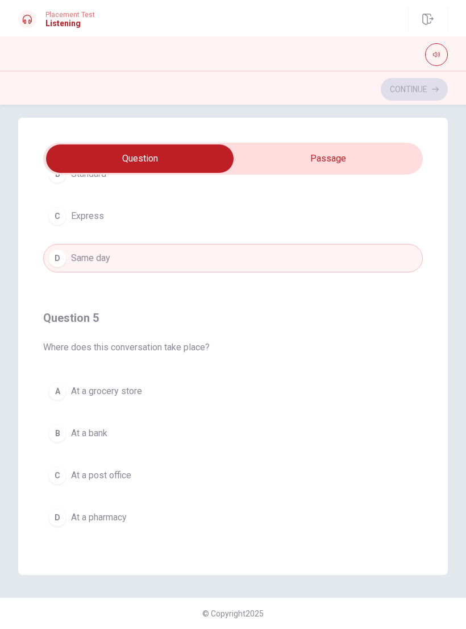
scroll to position [10, 0]
click at [181, 394] on button "A At a grocery store" at bounding box center [233, 391] width 380 height 28
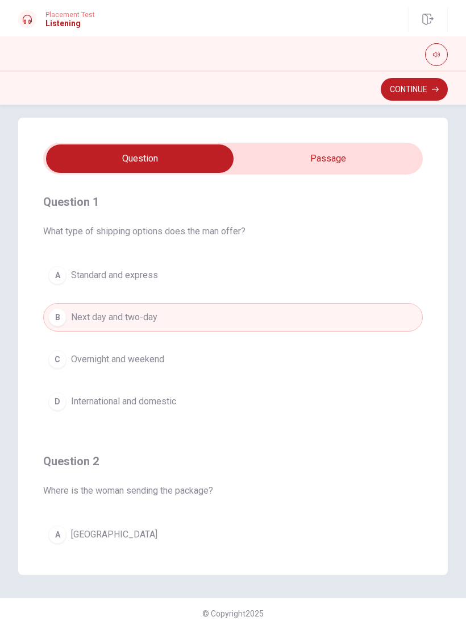
scroll to position [0, 0]
click at [418, 88] on button "Continue" at bounding box center [414, 89] width 67 height 23
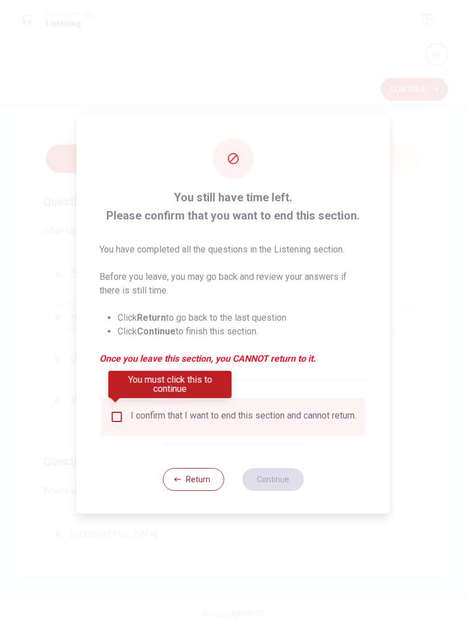
click at [117, 411] on input "You must click this to continue" at bounding box center [117, 417] width 14 height 14
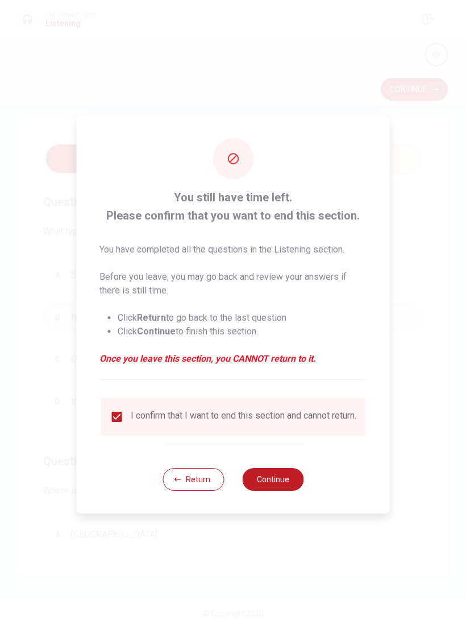
click at [282, 423] on button "Continue" at bounding box center [272, 479] width 61 height 23
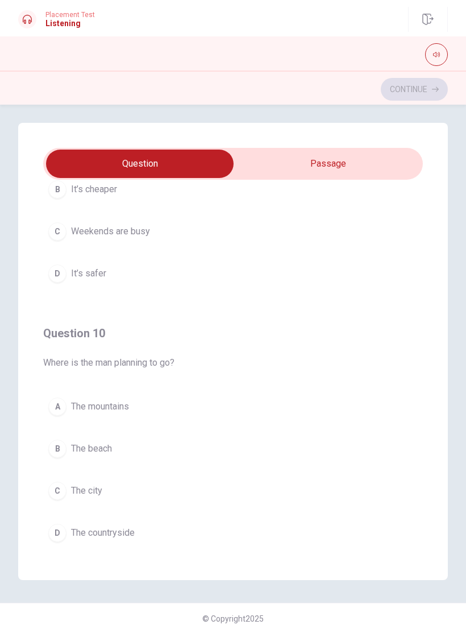
scroll to position [912, 0]
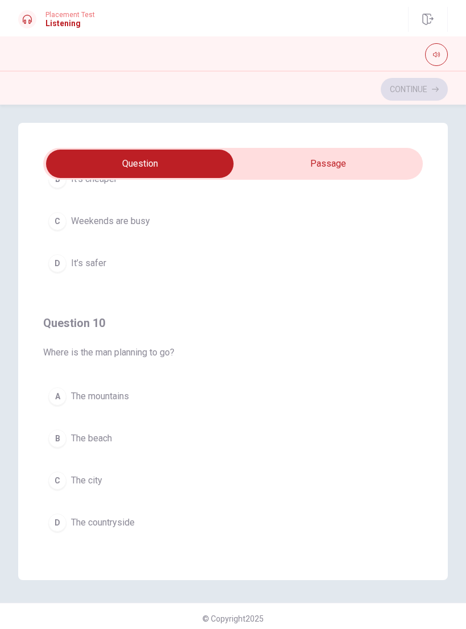
click at [134, 396] on button "A The mountains" at bounding box center [233, 396] width 380 height 28
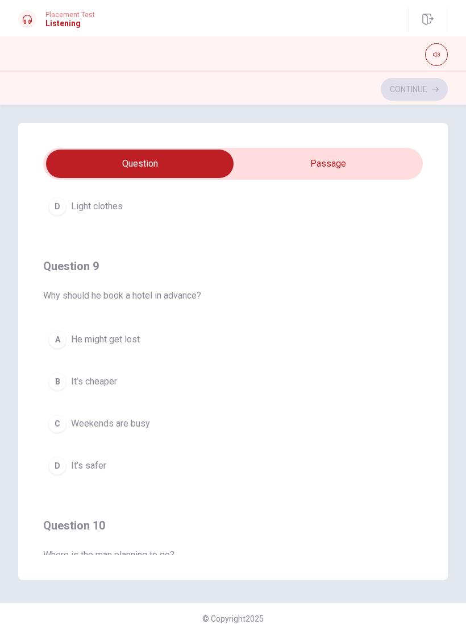
scroll to position [718, 0]
click at [156, 422] on button "C Weekends are busy" at bounding box center [233, 424] width 380 height 28
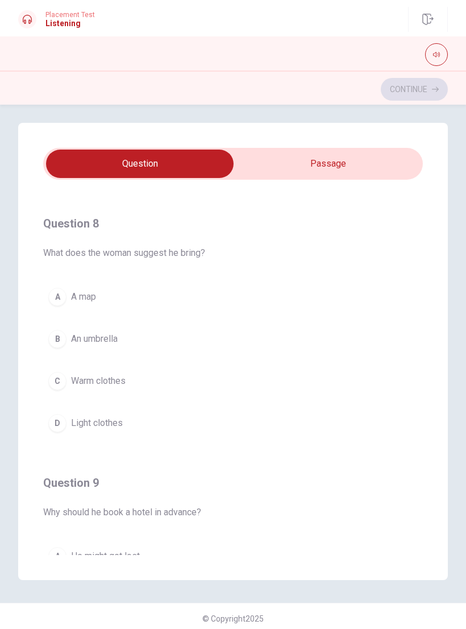
scroll to position [499, 0]
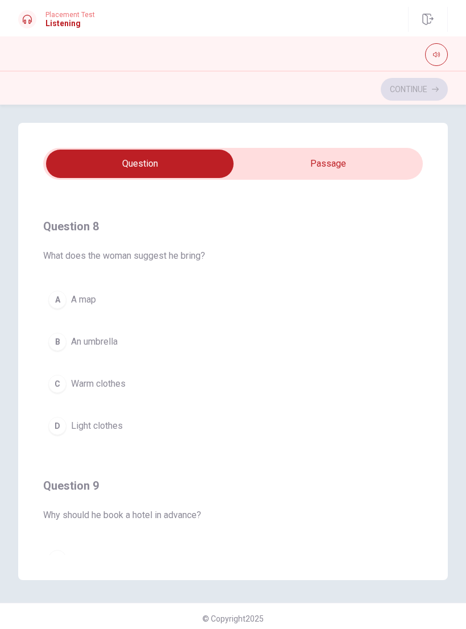
click at [163, 301] on button "A A map" at bounding box center [233, 299] width 380 height 28
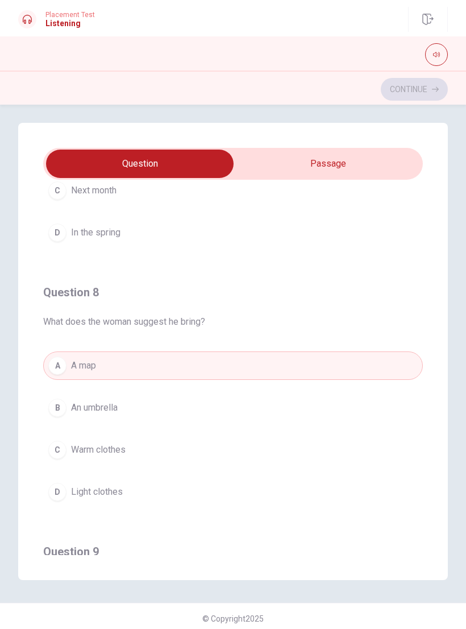
scroll to position [436, 0]
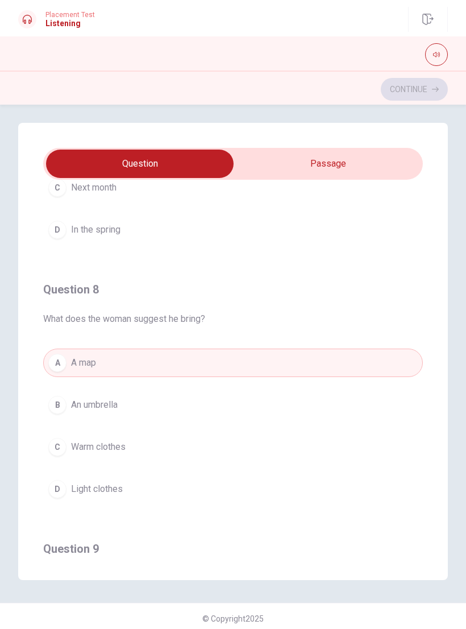
click at [151, 423] on button "C Warm clothes" at bounding box center [233, 447] width 380 height 28
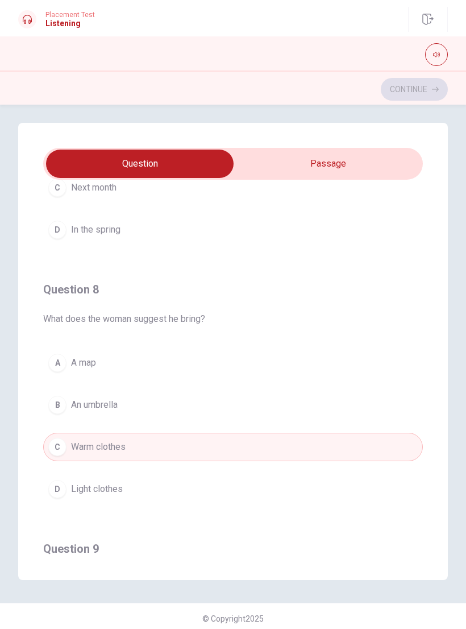
click at [140, 423] on button "D Light clothes" at bounding box center [233, 489] width 380 height 28
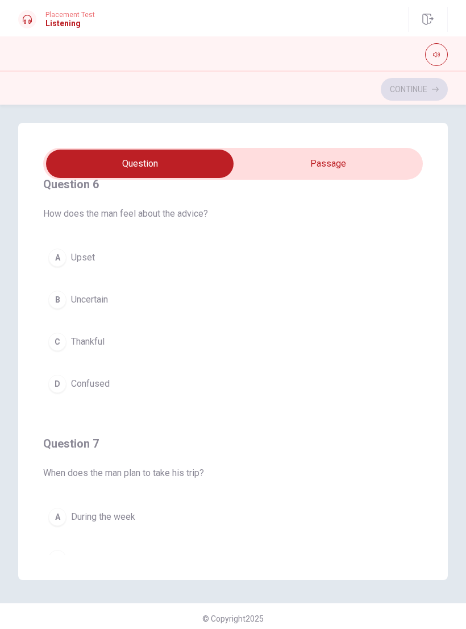
scroll to position [23, 0]
click at [178, 252] on button "A Upset" at bounding box center [233, 257] width 380 height 28
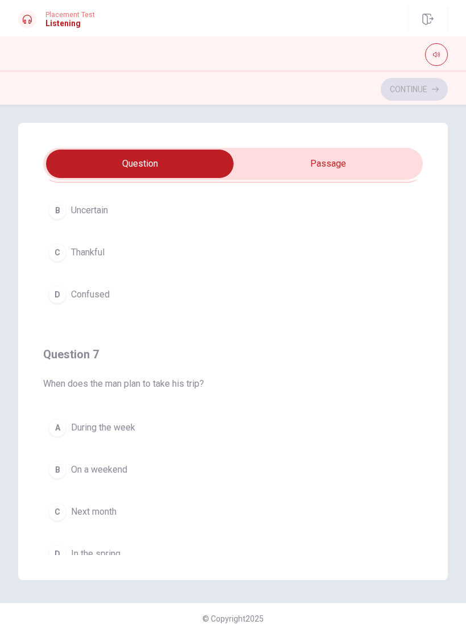
scroll to position [146, 0]
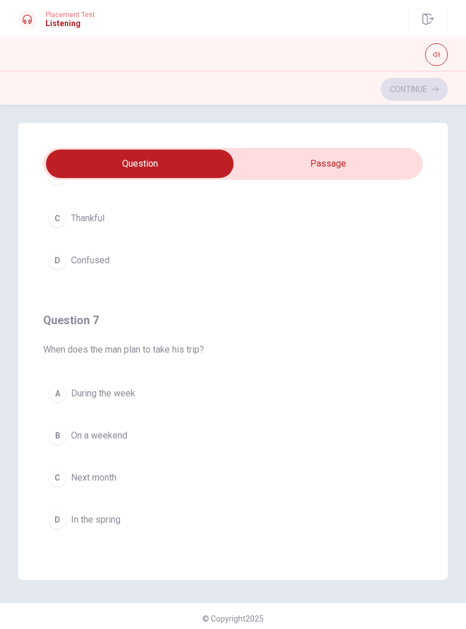
click at [132, 423] on button "B On a weekend" at bounding box center [233, 435] width 380 height 28
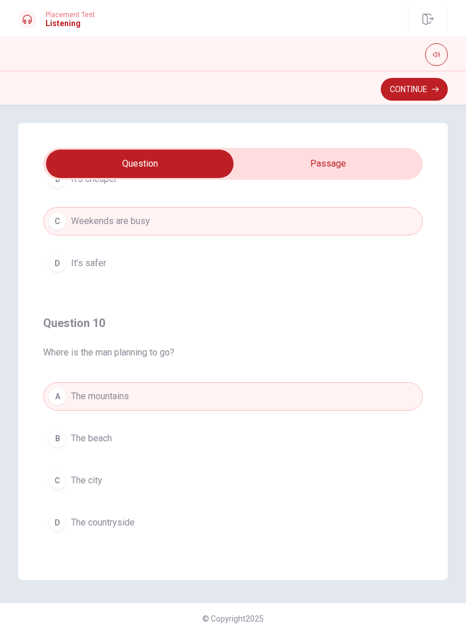
scroll to position [921, 0]
click at [427, 88] on button "Continue" at bounding box center [414, 89] width 67 height 23
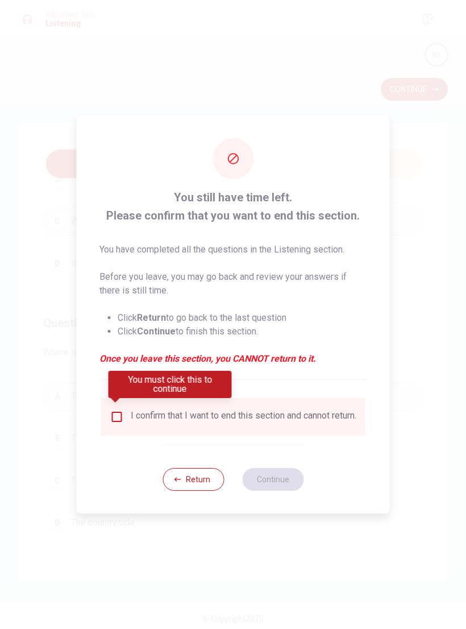
click at [99, 414] on div "You still have time left. Please confirm that you want to end this section. You…" at bounding box center [233, 314] width 313 height 398
click at [108, 402] on div "I confirm that I want to end this section and cannot return." at bounding box center [233, 417] width 264 height 38
click at [112, 411] on input "You must click this to continue" at bounding box center [117, 417] width 14 height 14
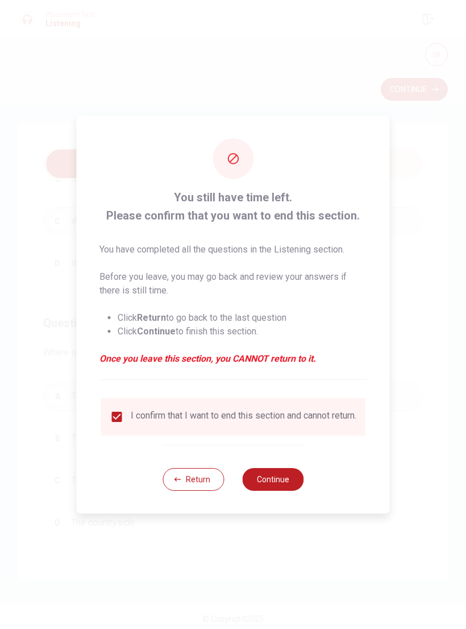
click at [289, 423] on button "Continue" at bounding box center [272, 479] width 61 height 23
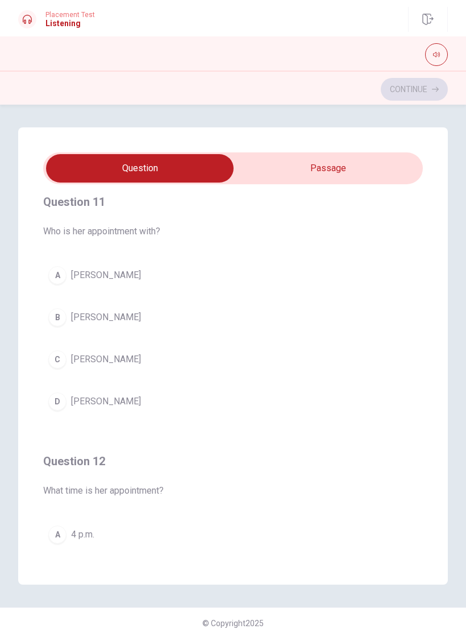
scroll to position [16, 0]
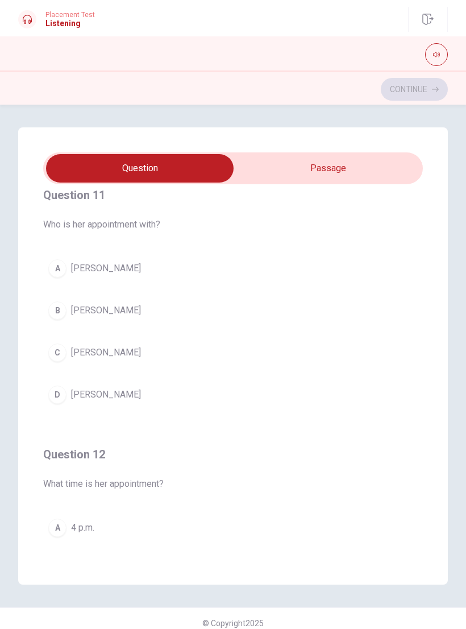
click at [391, 161] on input "checkbox" at bounding box center [140, 168] width 570 height 28
checkbox input "true"
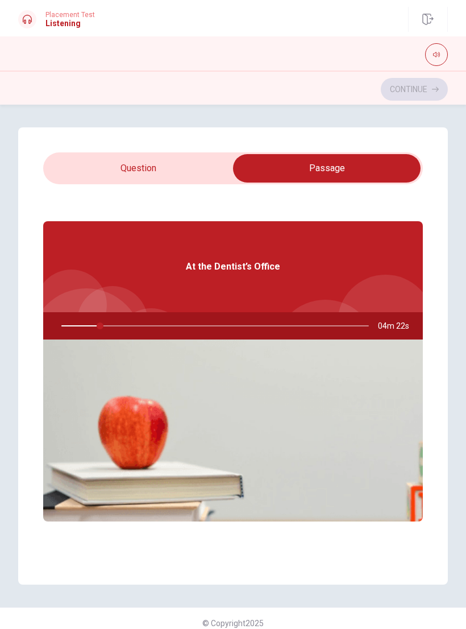
type input "13"
click at [222, 161] on input "checkbox" at bounding box center [327, 168] width 570 height 28
checkbox input "false"
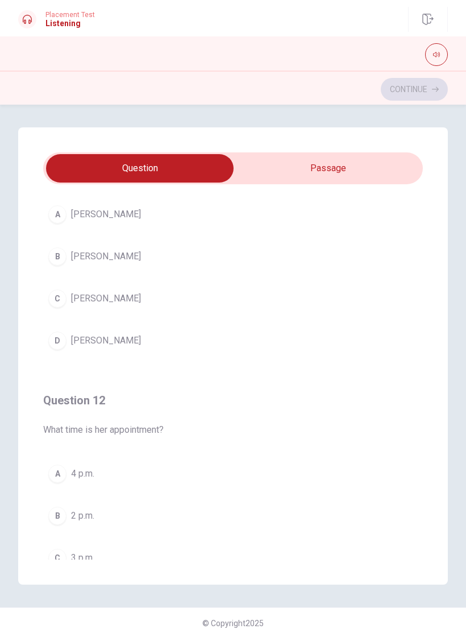
scroll to position [71, 0]
click at [125, 336] on button "D [PERSON_NAME]" at bounding box center [233, 340] width 380 height 28
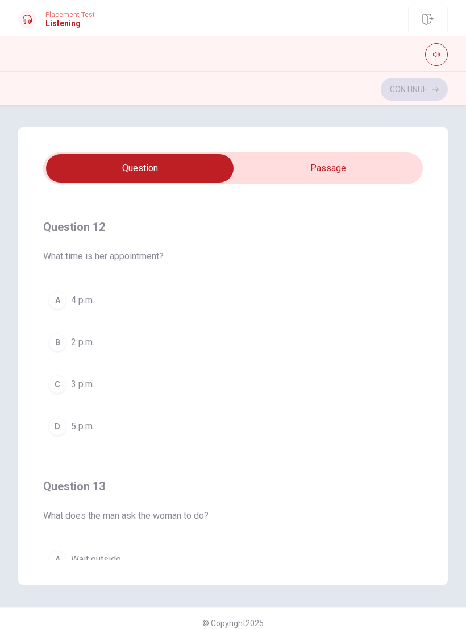
scroll to position [246, 0]
click at [104, 345] on button "B 2 p.m." at bounding box center [233, 340] width 380 height 28
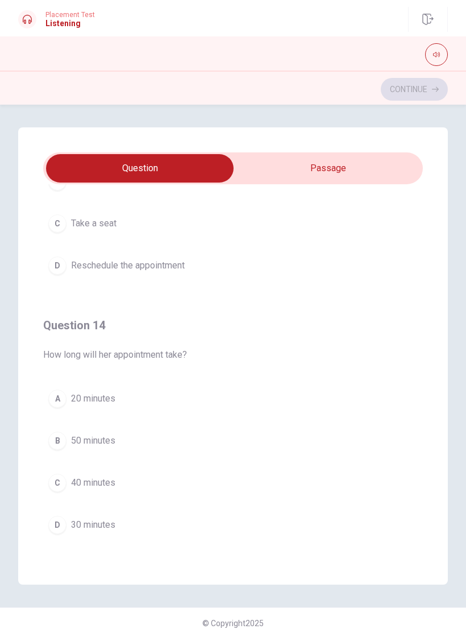
scroll to position [671, 0]
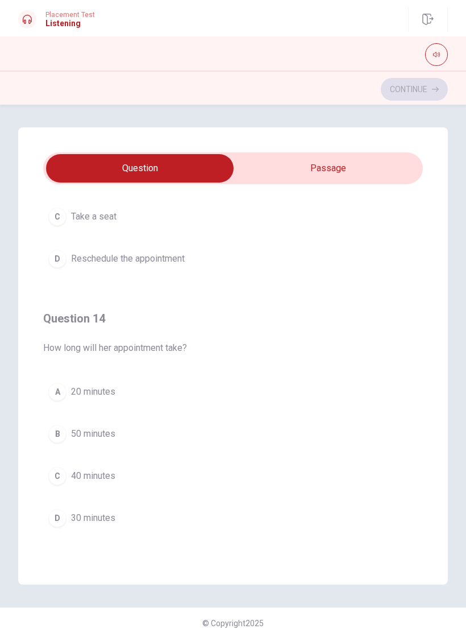
click at [110, 423] on span "30 minutes" at bounding box center [93, 518] width 44 height 14
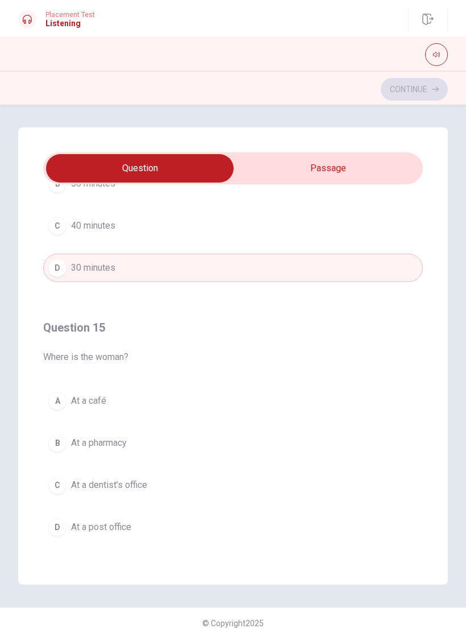
scroll to position [921, 0]
click at [158, 423] on button "D At a post office" at bounding box center [233, 527] width 380 height 28
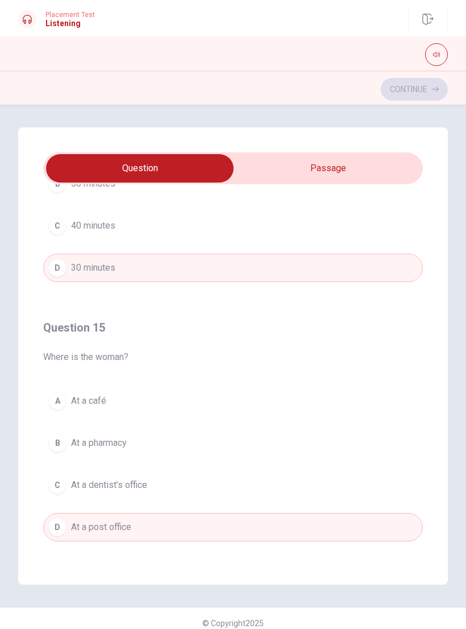
click at [163, 423] on button "C At a dentist’s office" at bounding box center [233, 485] width 380 height 28
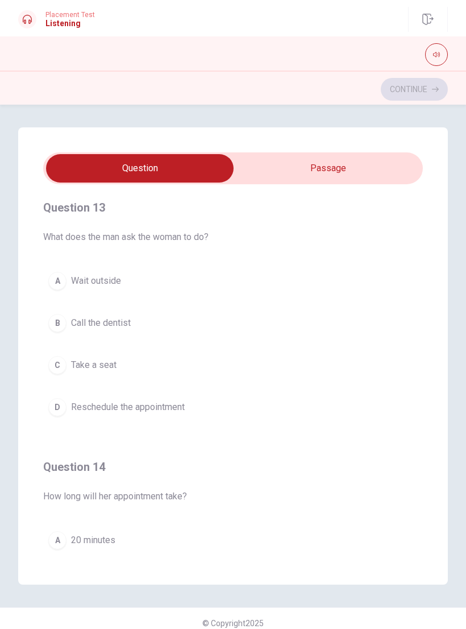
scroll to position [518, 0]
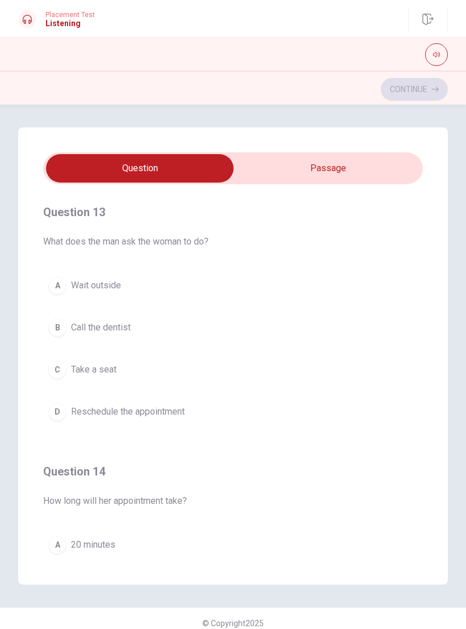
click at [153, 335] on button "B Call the dentist" at bounding box center [233, 327] width 380 height 28
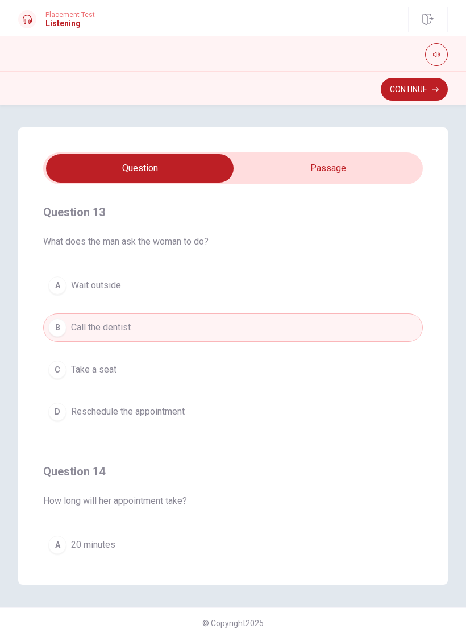
click at [189, 413] on button "D Reschedule the appointment" at bounding box center [233, 411] width 380 height 28
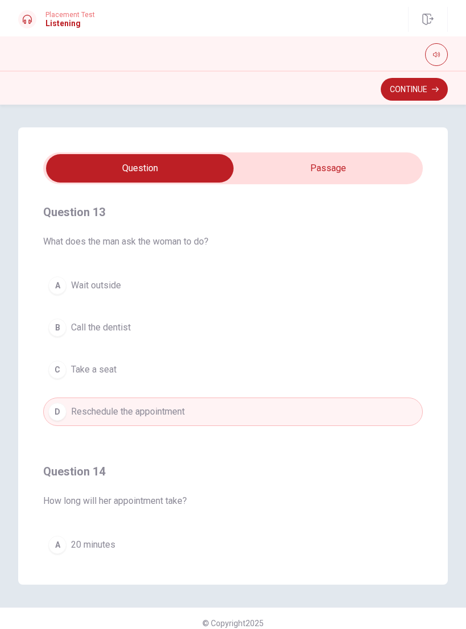
click at [421, 88] on button "Continue" at bounding box center [414, 89] width 67 height 23
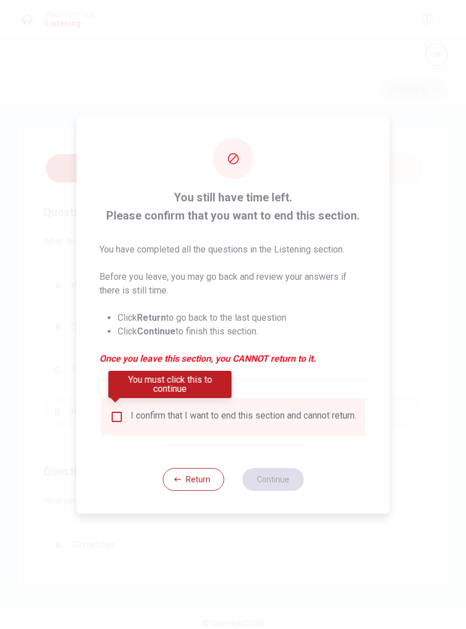
click at [110, 413] on input "You must click this to continue" at bounding box center [117, 417] width 14 height 14
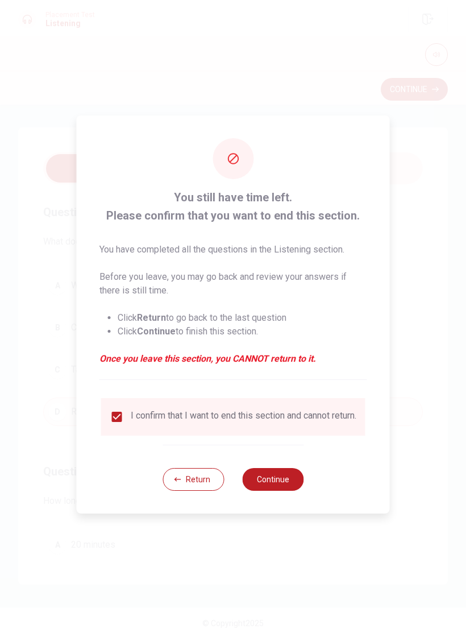
click at [286, 423] on button "Continue" at bounding box center [272, 479] width 61 height 23
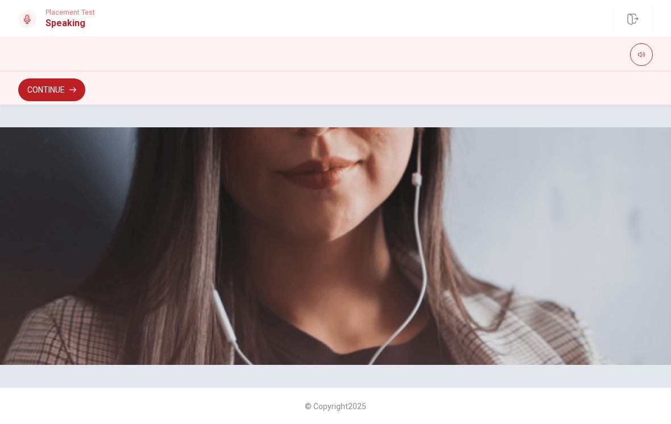
scroll to position [0, 0]
click at [49, 90] on button "Continue" at bounding box center [51, 89] width 67 height 23
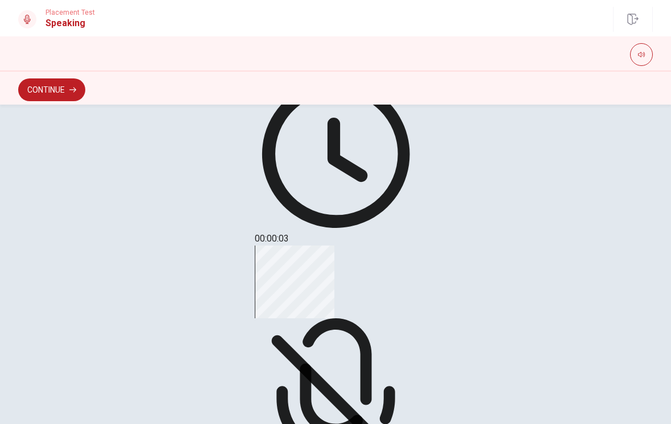
scroll to position [200, 0]
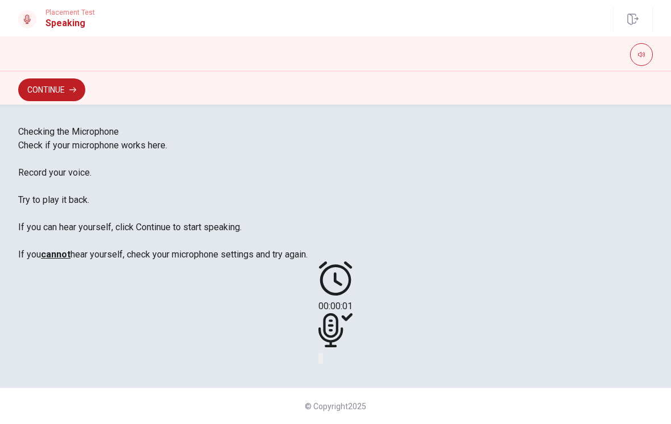
click at [323, 364] on button "Play Audio" at bounding box center [322, 358] width 2 height 11
click at [348, 329] on icon at bounding box center [335, 330] width 34 height 34
click at [337, 313] on icon at bounding box center [335, 330] width 34 height 34
click at [323, 353] on button "Pause Audio" at bounding box center [322, 358] width 2 height 11
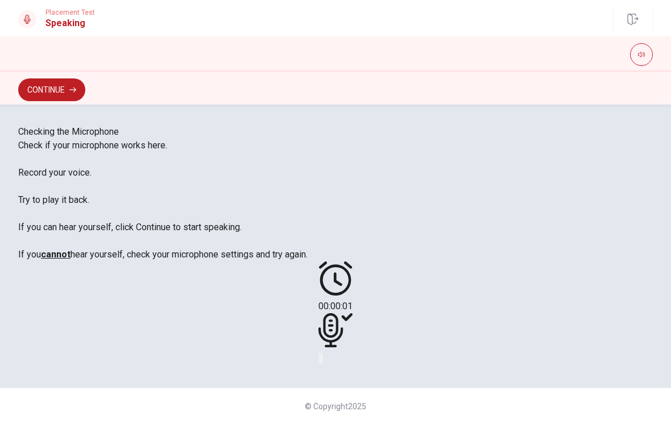
click at [323, 353] on button "Play Audio" at bounding box center [322, 358] width 2 height 11
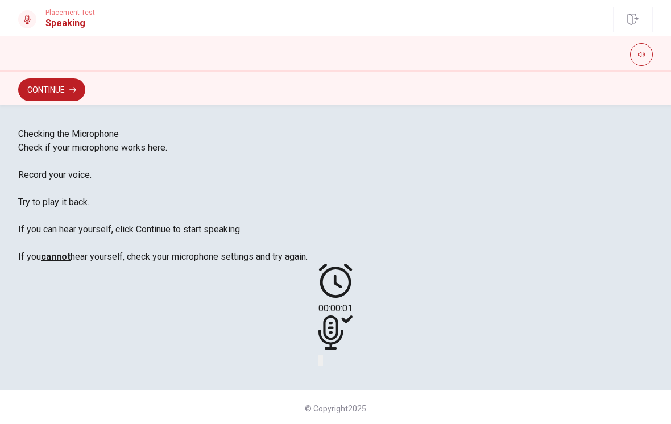
scroll to position [0, 0]
click at [52, 90] on button "Continue" at bounding box center [51, 89] width 67 height 23
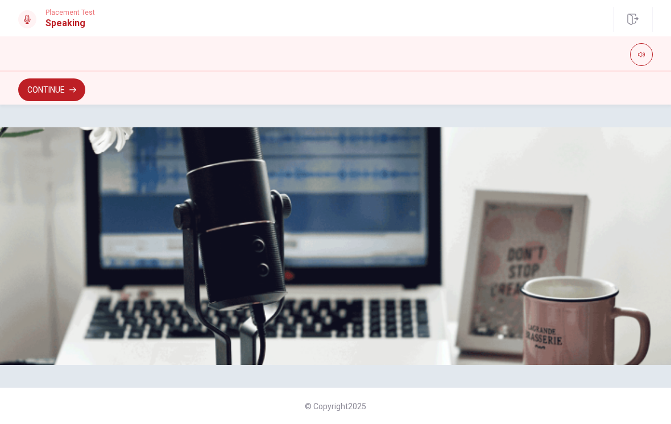
scroll to position [136, 0]
click at [49, 88] on button "Continue" at bounding box center [51, 89] width 67 height 23
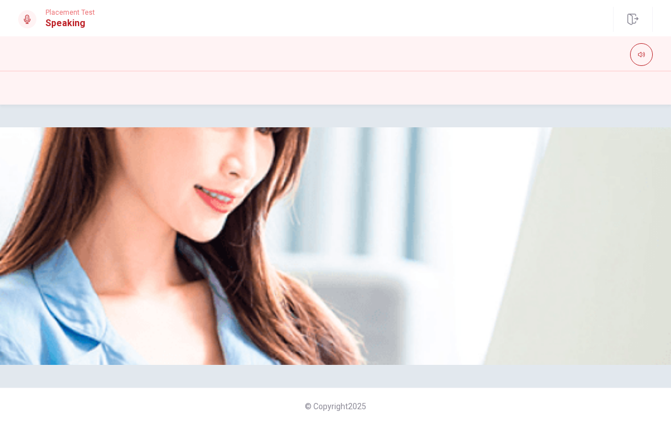
scroll to position [0, 0]
click at [534, 315] on div "Please Listen Carefully" at bounding box center [335, 246] width 671 height 238
click at [639, 57] on icon "button" at bounding box center [641, 54] width 7 height 7
click at [563, 171] on div "Please Listen Carefully" at bounding box center [335, 246] width 671 height 238
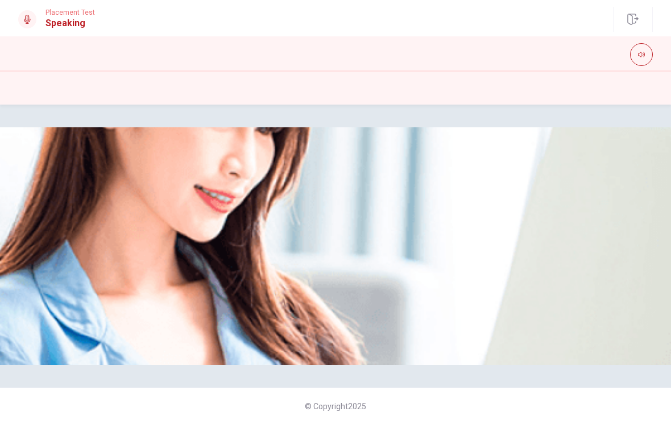
click at [460, 262] on img at bounding box center [335, 246] width 671 height 238
click at [455, 141] on div "Please Listen Carefully" at bounding box center [335, 134] width 634 height 14
click at [605, 149] on div "Please Listen Carefully" at bounding box center [335, 246] width 671 height 238
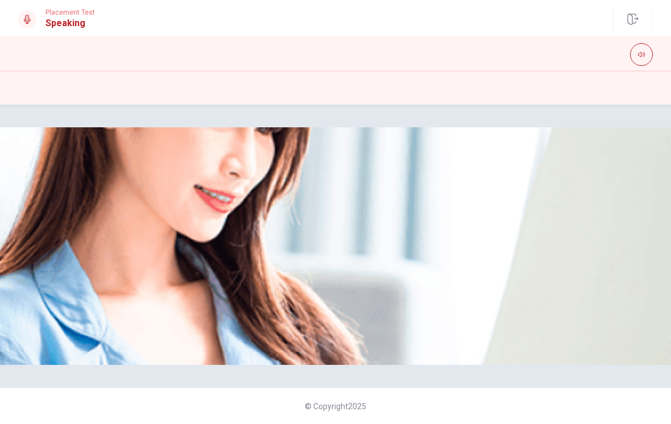
scroll to position [143, 0]
click at [443, 141] on div at bounding box center [335, 141] width 634 height 0
click at [444, 237] on img at bounding box center [335, 246] width 671 height 238
click at [641, 52] on icon "button" at bounding box center [641, 54] width 7 height 7
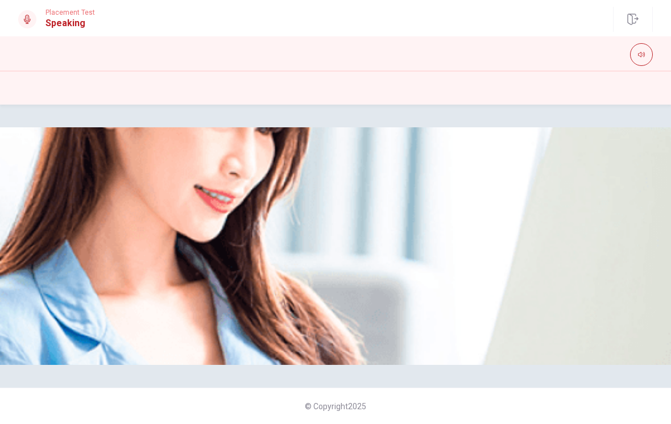
click at [591, 246] on div "Please Listen Carefully" at bounding box center [335, 246] width 671 height 238
click at [445, 141] on div "Please Listen Carefully" at bounding box center [335, 134] width 634 height 14
click at [460, 234] on img at bounding box center [335, 246] width 671 height 238
click at [448, 141] on div at bounding box center [335, 141] width 634 height 0
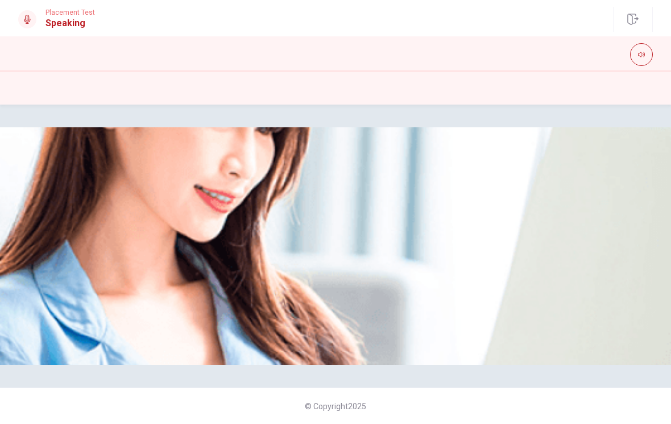
click at [345, 319] on img at bounding box center [335, 246] width 671 height 238
click at [649, 51] on button "button" at bounding box center [641, 54] width 23 height 23
click at [576, 211] on div "Please Listen Carefully" at bounding box center [335, 246] width 671 height 238
click at [648, 45] on button "button" at bounding box center [641, 54] width 23 height 23
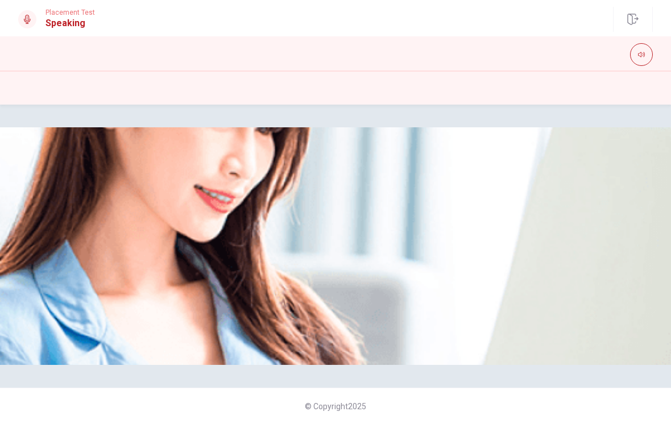
scroll to position [143, 0]
click at [420, 368] on div "Please Listen Carefully © Copyright 2025" at bounding box center [335, 264] width 671 height 319
click at [395, 399] on div "© Copyright 2025" at bounding box center [335, 406] width 671 height 36
click at [126, 56] on div at bounding box center [335, 54] width 634 height 23
click at [630, 19] on icon "button" at bounding box center [632, 19] width 11 height 11
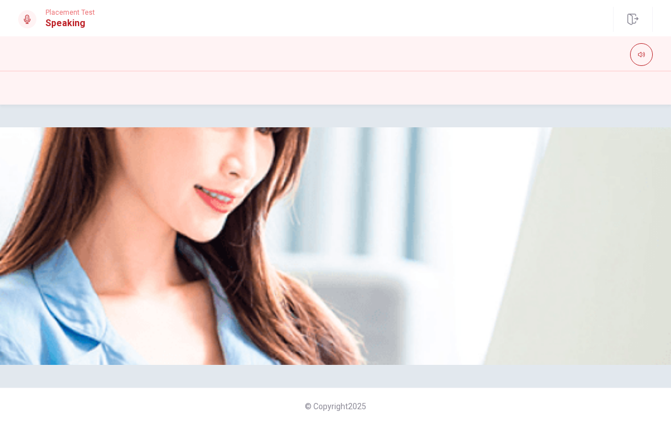
click at [580, 215] on div "Please Listen Carefully" at bounding box center [335, 246] width 671 height 238
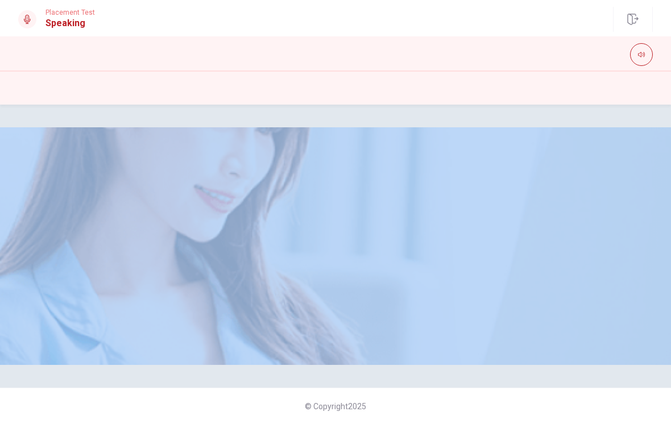
click at [555, 224] on div "Please Listen Carefully" at bounding box center [335, 246] width 671 height 238
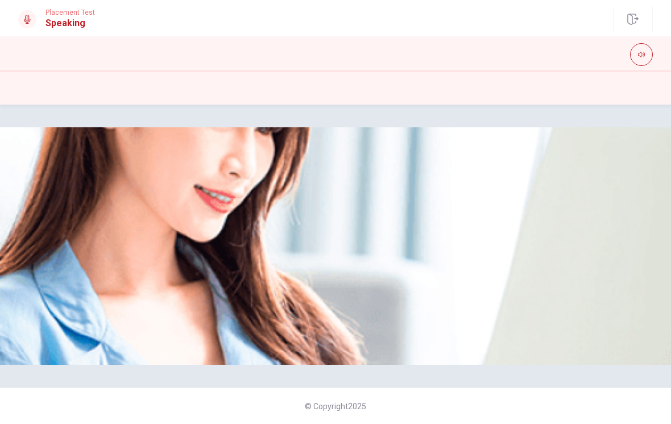
click at [631, 23] on icon "button" at bounding box center [632, 19] width 11 height 11
click at [605, 137] on div "Please Listen Carefully" at bounding box center [335, 246] width 671 height 238
click at [61, 19] on h1 "Speaking" at bounding box center [69, 23] width 49 height 14
click at [649, 59] on button "button" at bounding box center [641, 54] width 23 height 23
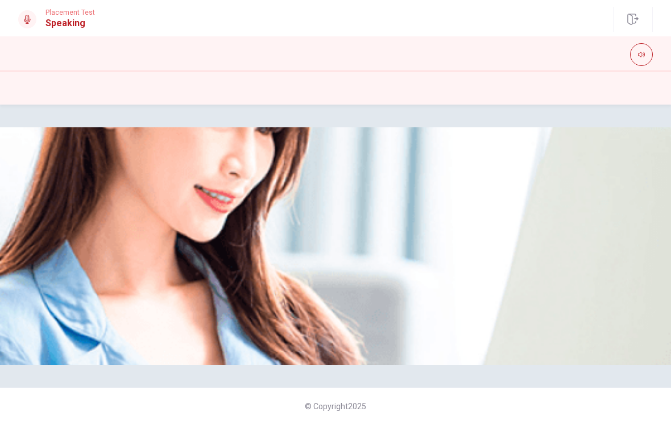
click at [637, 57] on button "button" at bounding box center [641, 54] width 23 height 23
click at [591, 193] on div "Please Listen Carefully" at bounding box center [335, 246] width 671 height 238
click at [511, 401] on div "© Copyright 2025" at bounding box center [335, 406] width 671 height 36
click at [343, 50] on div at bounding box center [335, 54] width 634 height 23
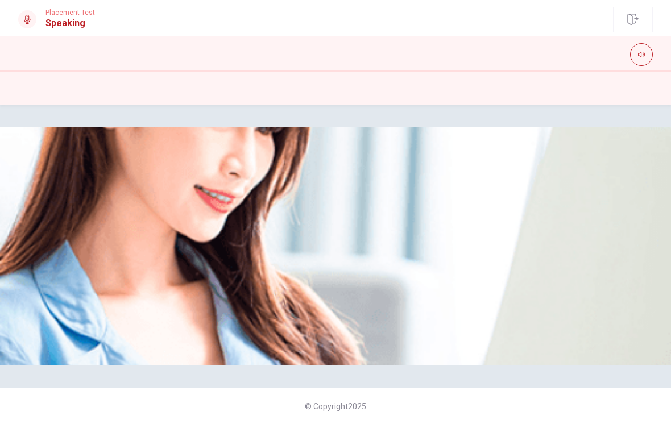
click at [124, 25] on div "Placement Test Speaking" at bounding box center [335, 19] width 671 height 25
click at [76, 19] on h1 "Speaking" at bounding box center [69, 23] width 49 height 14
click at [638, 16] on icon "button" at bounding box center [632, 19] width 11 height 11
click at [637, 22] on icon "button" at bounding box center [632, 19] width 11 height 11
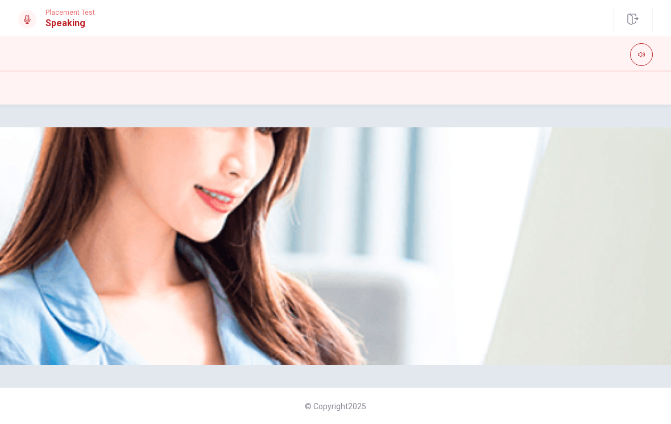
click at [631, 22] on icon "button" at bounding box center [632, 19] width 11 height 11
click at [637, 247] on div "Please Listen Carefully" at bounding box center [335, 246] width 671 height 238
